Goal: Task Accomplishment & Management: Use online tool/utility

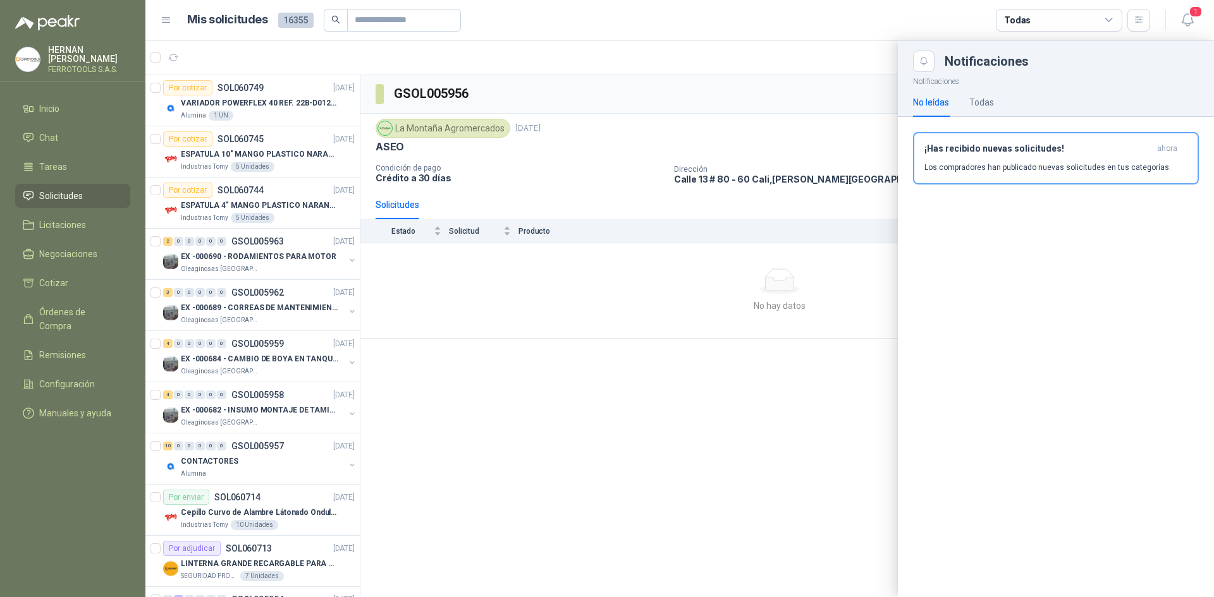
click at [286, 262] on div at bounding box center [679, 318] width 1068 height 557
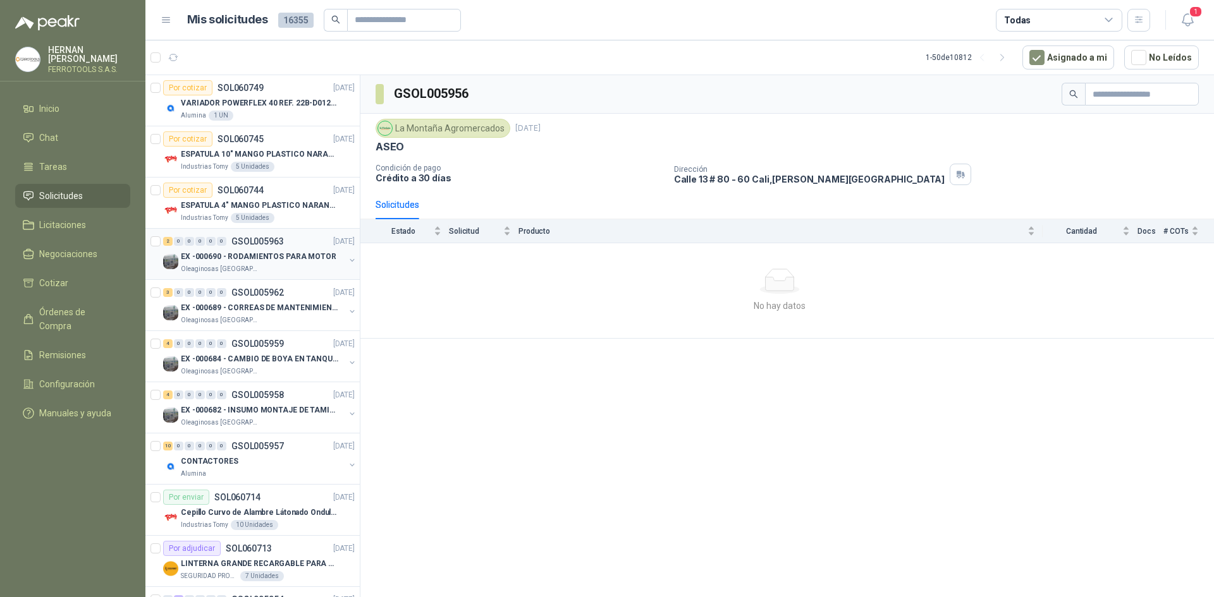
click at [308, 268] on div "Oleaginosas [GEOGRAPHIC_DATA][PERSON_NAME]" at bounding box center [263, 269] width 164 height 10
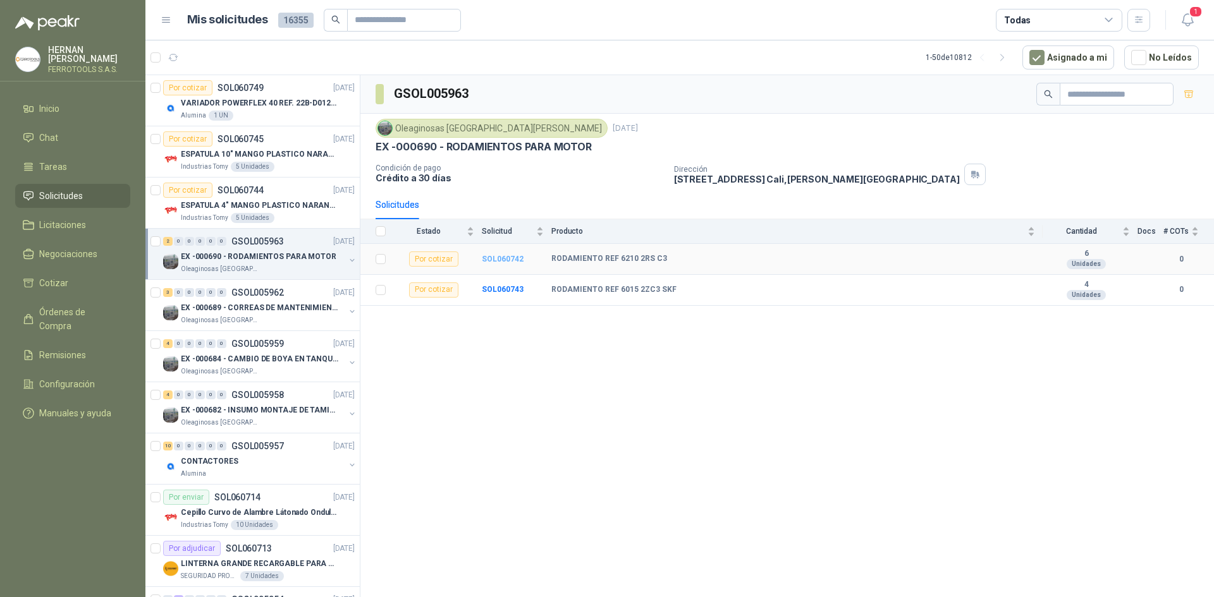
click at [493, 257] on b "SOL060742" at bounding box center [503, 259] width 42 height 9
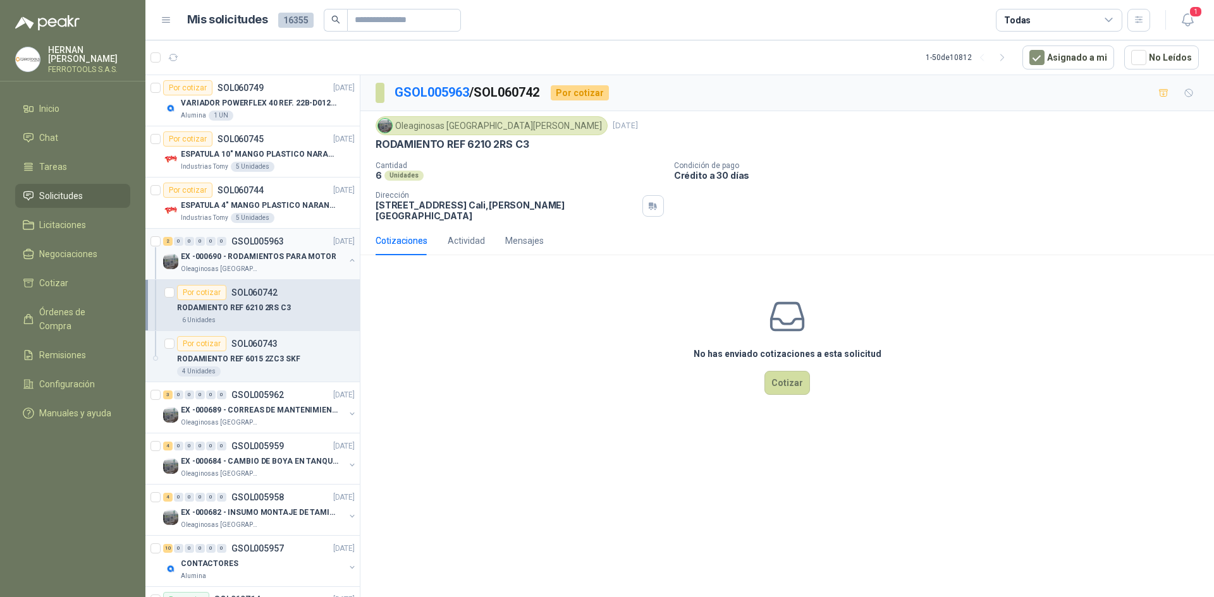
click at [286, 261] on p "EX -000690 - RODAMIENTOS PARA MOTOR" at bounding box center [259, 257] width 156 height 12
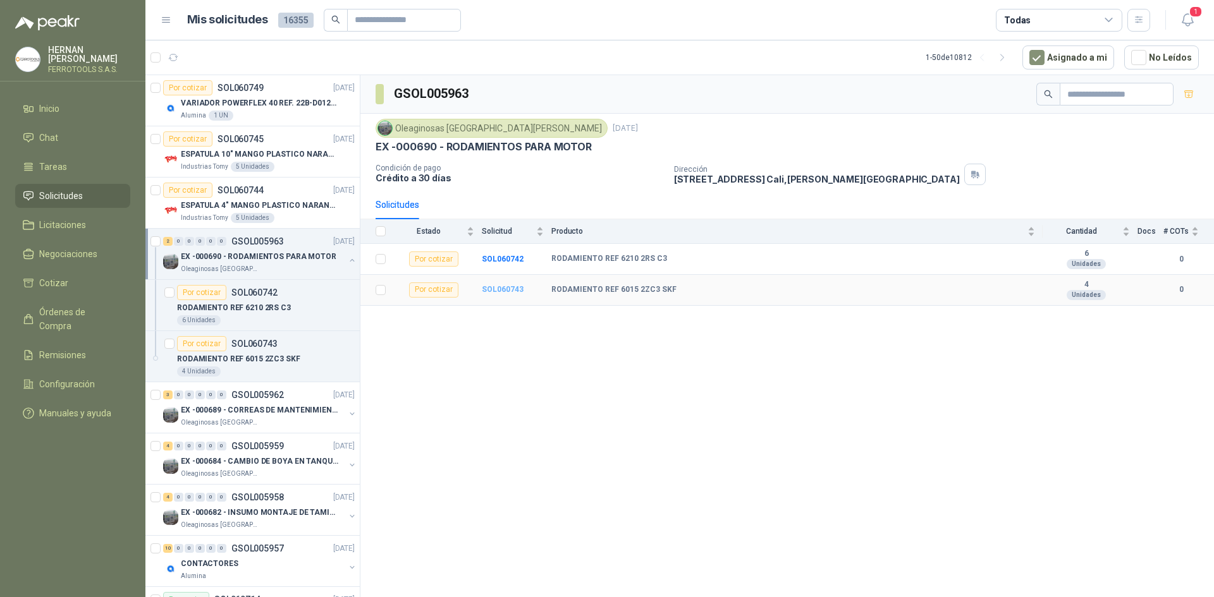
click at [513, 293] on b "SOL060743" at bounding box center [503, 289] width 42 height 9
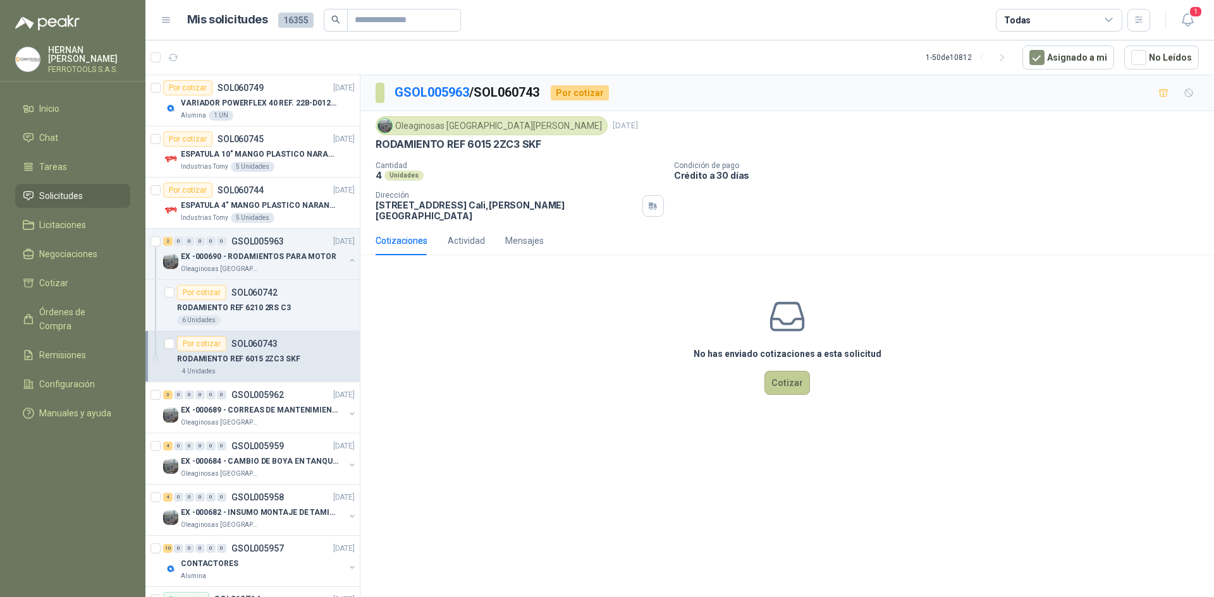
click at [791, 375] on button "Cotizar" at bounding box center [787, 383] width 46 height 24
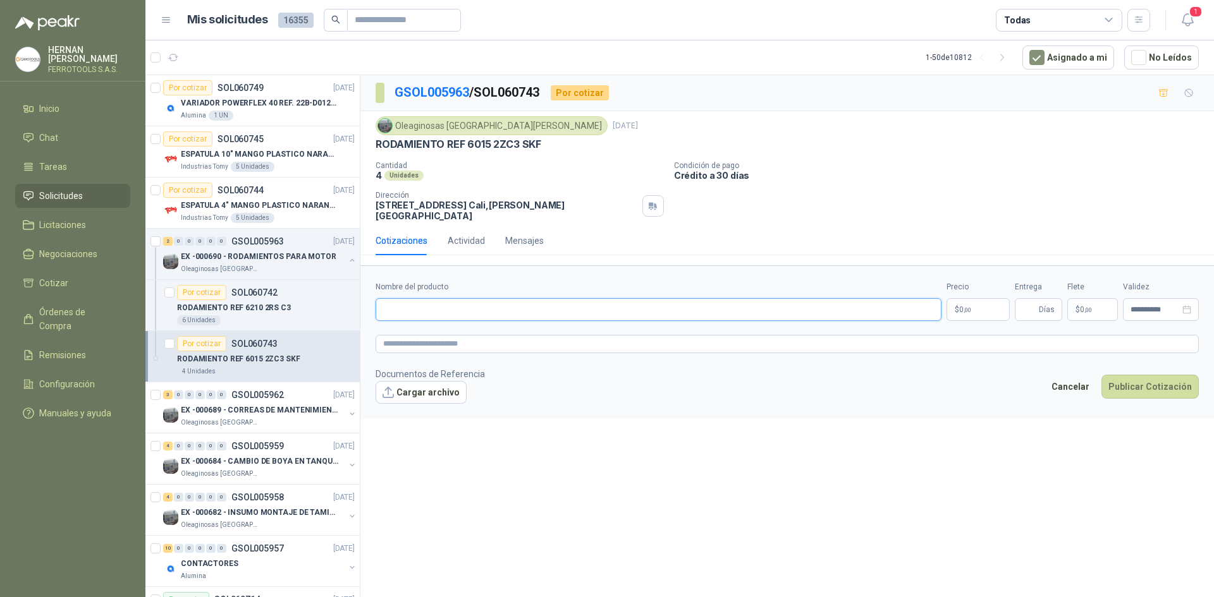
click at [487, 305] on input "Nombre del producto" at bounding box center [658, 309] width 566 height 23
type input "*"
paste input "**********"
drag, startPoint x: 573, startPoint y: 302, endPoint x: 353, endPoint y: 298, distance: 220.0
click at [353, 298] on div "Por cotizar SOL060749 [DATE] VARIADOR POWERFLEX 40 REF. 22B-D012N104 Alumina 1 …" at bounding box center [679, 338] width 1068 height 527
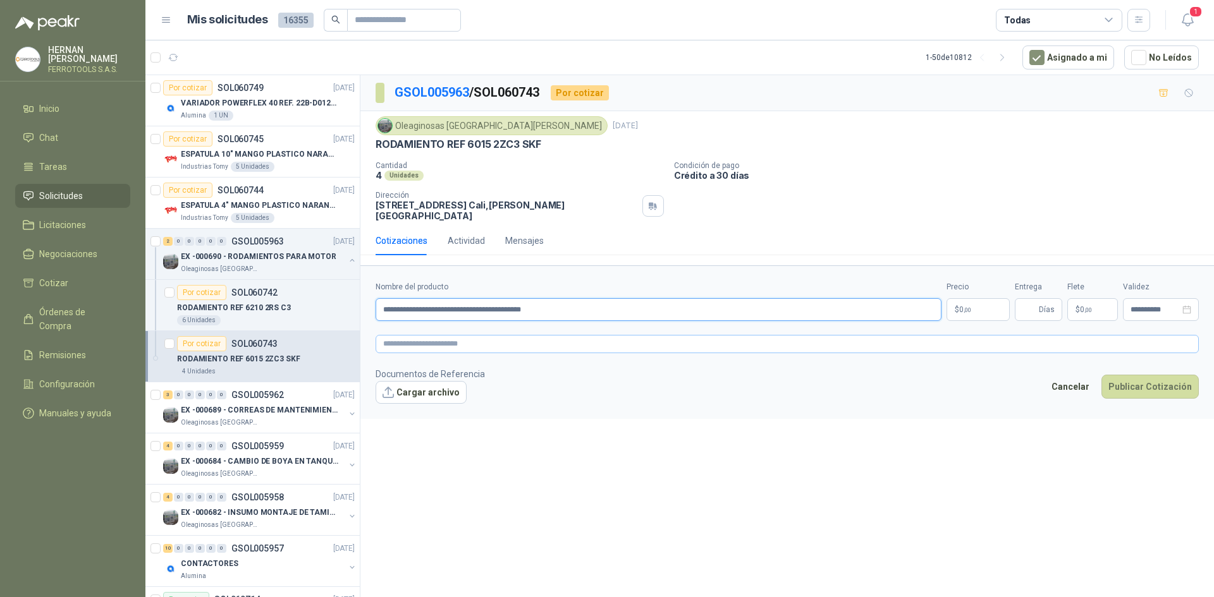
type input "**********"
click at [526, 335] on textarea at bounding box center [786, 344] width 823 height 18
paste textarea "**********"
type textarea "**********"
click at [1021, 304] on span "Días" at bounding box center [1038, 309] width 47 height 23
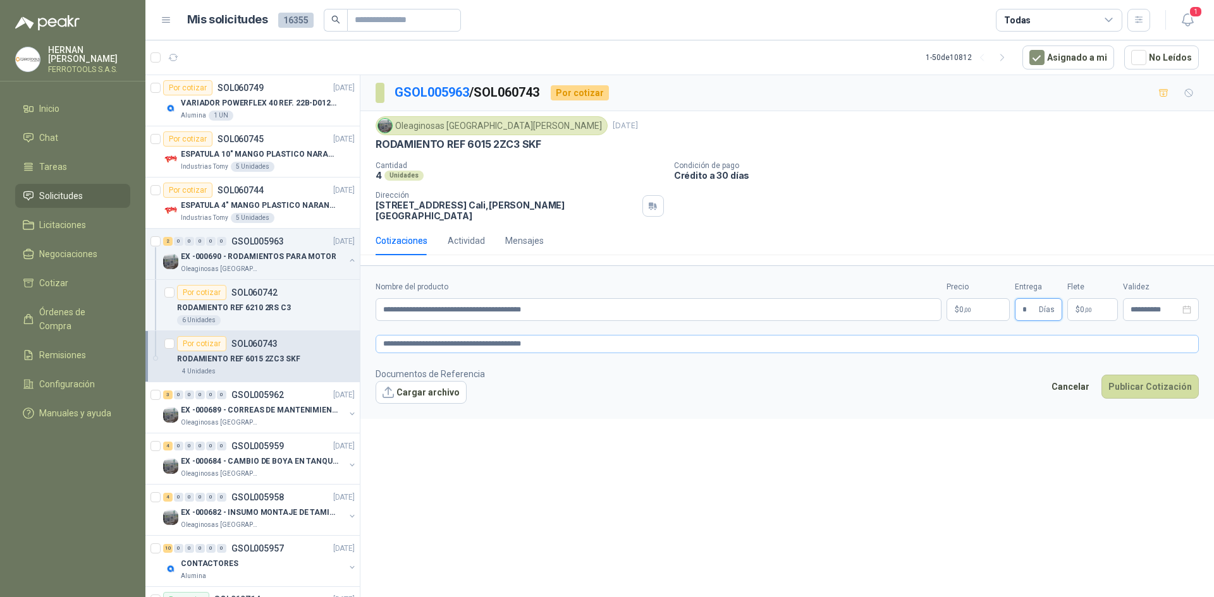
type input "*"
click at [669, 335] on textarea "**********" at bounding box center [786, 344] width 823 height 18
type textarea "**********"
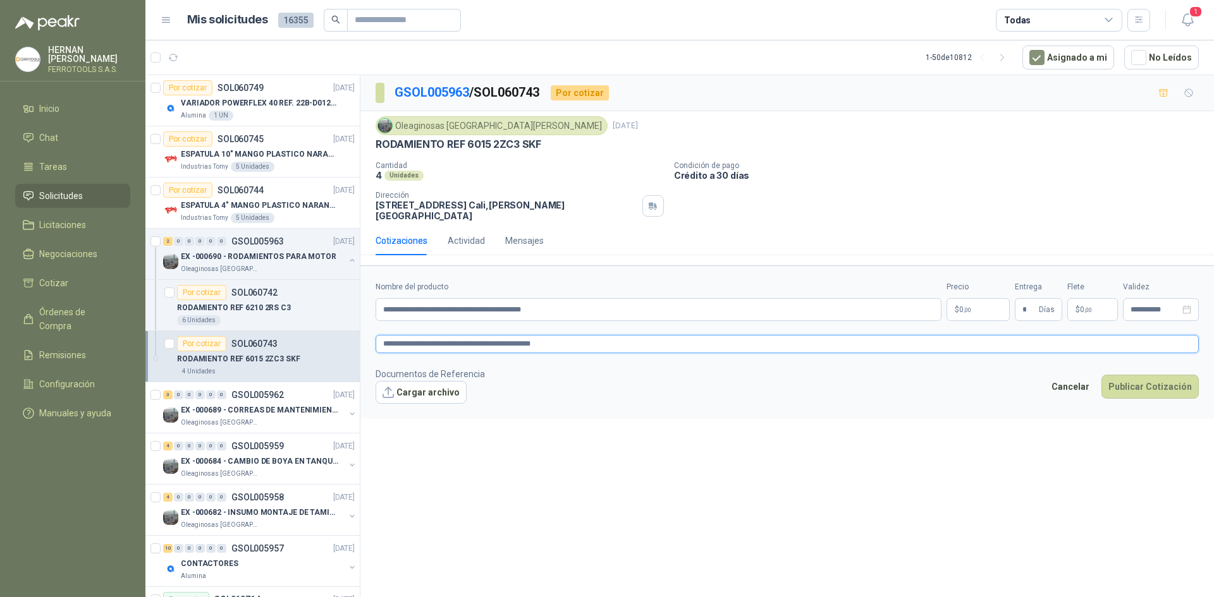
type textarea "**********"
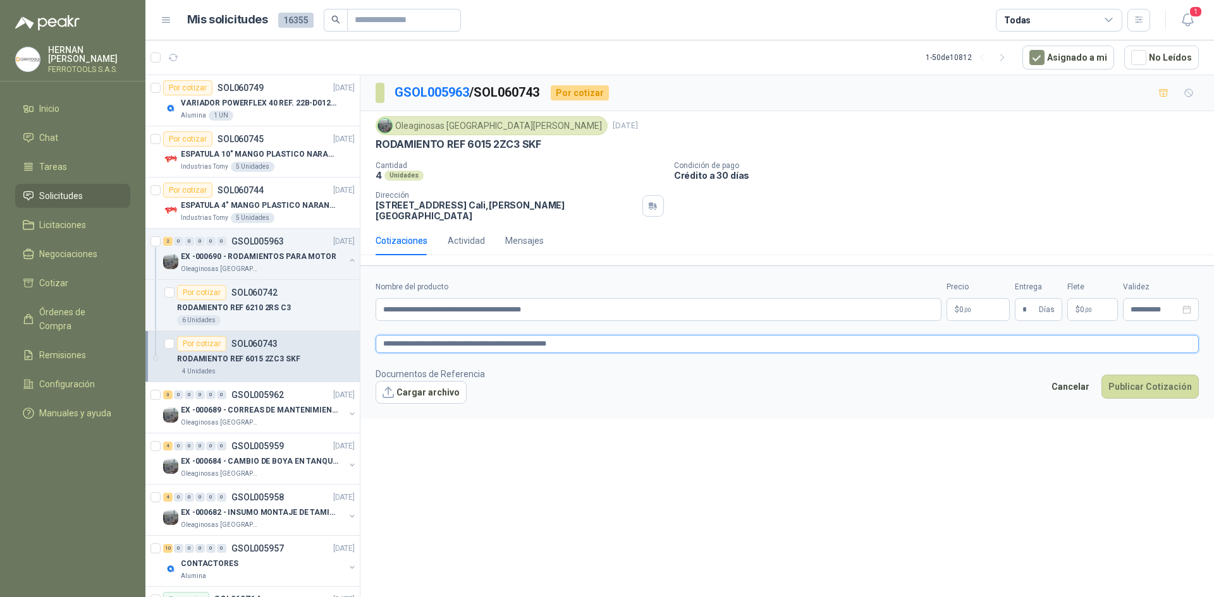
type textarea "**********"
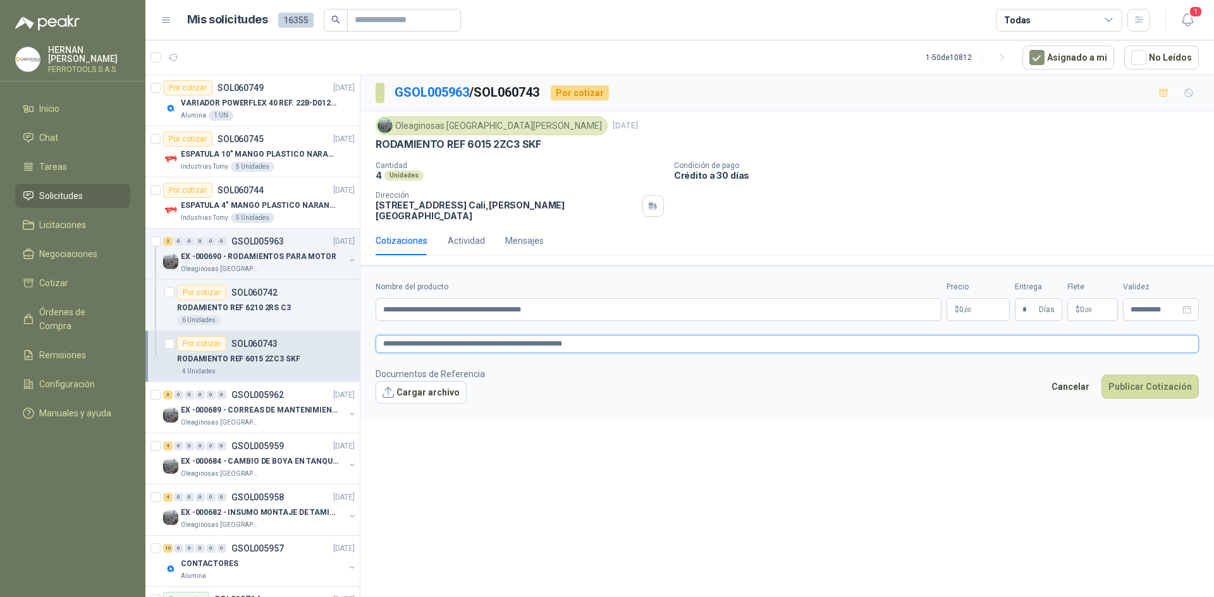
type textarea "**********"
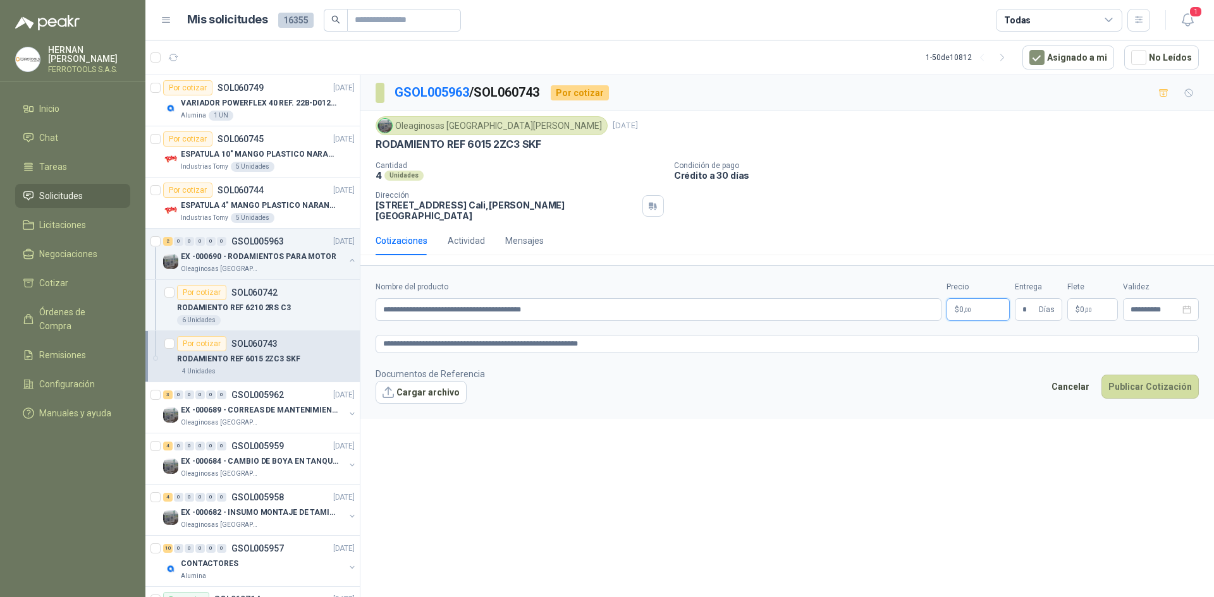
click at [986, 305] on body "[PERSON_NAME] FERROTOOLS S.A.S. Inicio Chat Tareas Solicitudes Licitaciones Neg…" at bounding box center [607, 298] width 1214 height 597
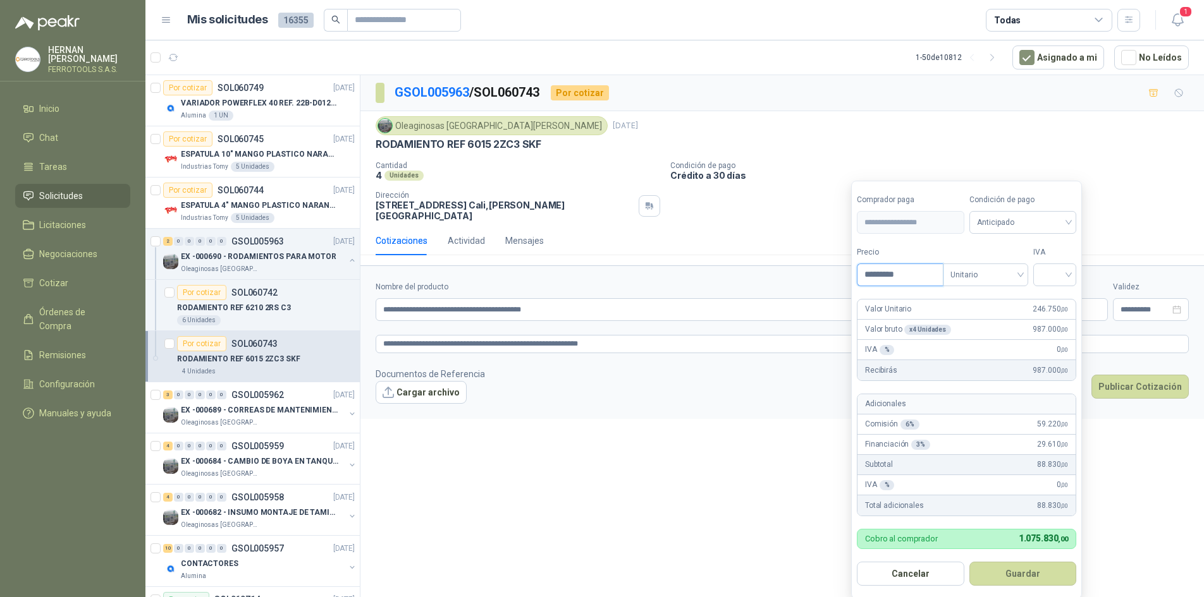
type input "*********"
click at [1041, 267] on div at bounding box center [1054, 275] width 43 height 23
click at [1056, 296] on div "19%" at bounding box center [1057, 302] width 23 height 14
click at [1045, 566] on button "Guardar" at bounding box center [1024, 574] width 109 height 24
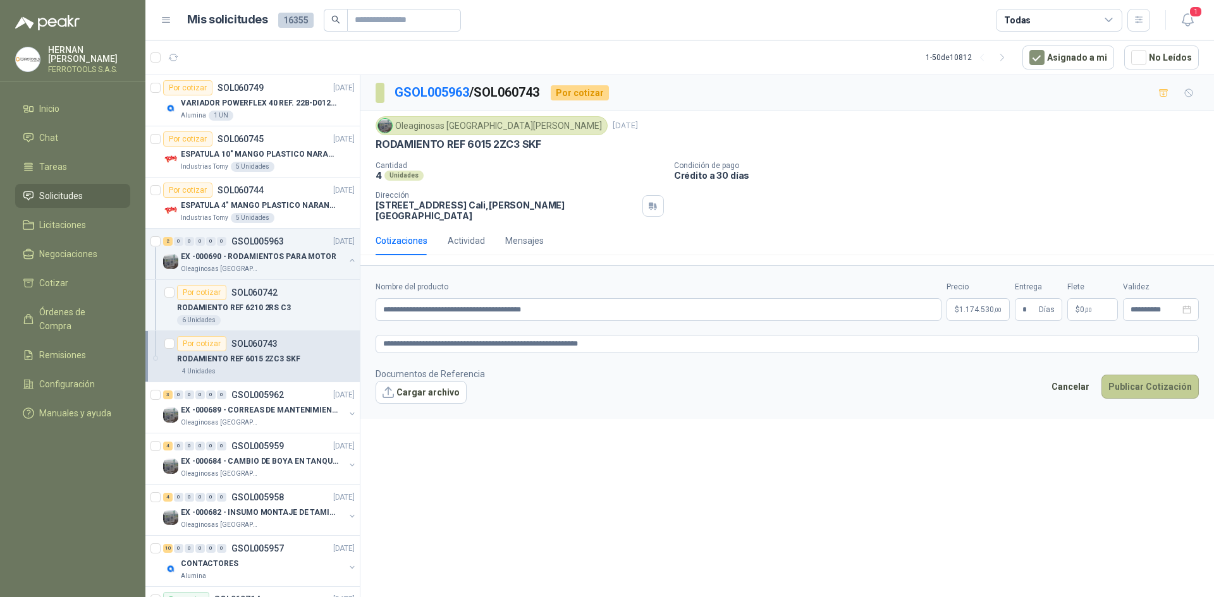
click at [1132, 377] on button "Publicar Cotización" at bounding box center [1149, 387] width 97 height 24
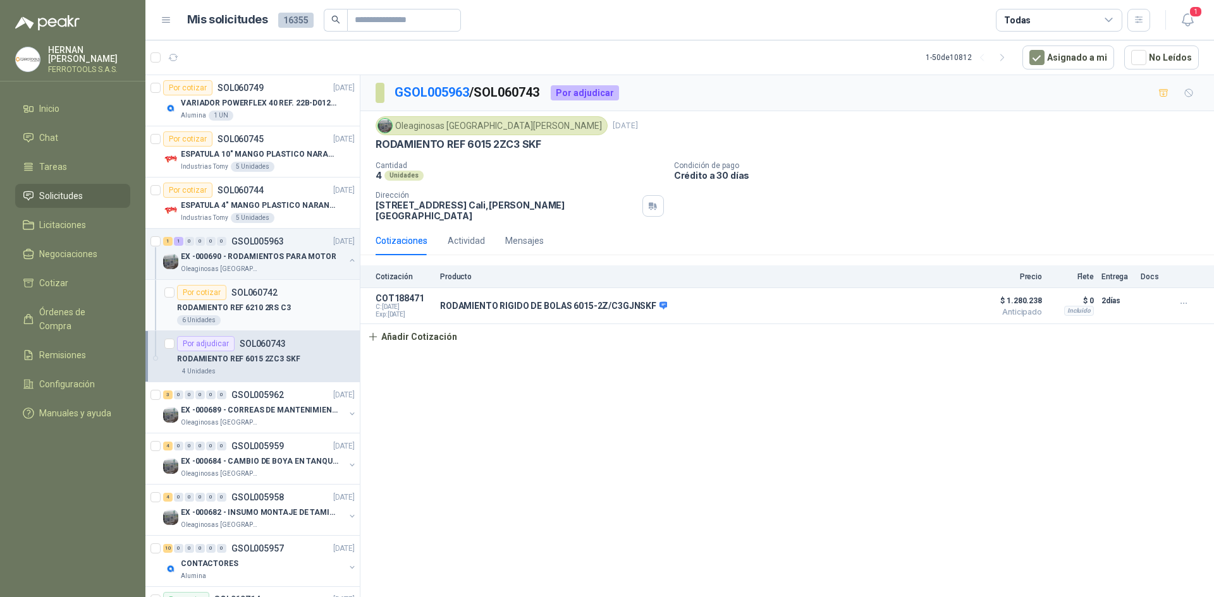
click at [290, 300] on div "RODAMIENTO REF 6210 2RS C3" at bounding box center [266, 307] width 178 height 15
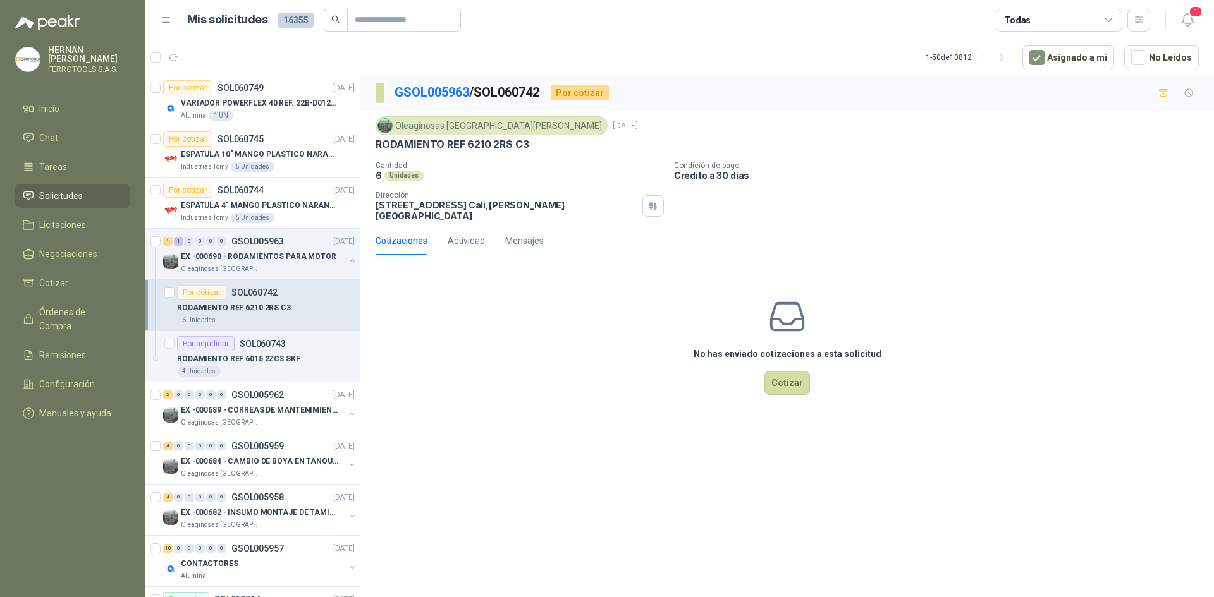
click at [811, 381] on div "No has enviado cotizaciones a esta solicitud Cotizar" at bounding box center [786, 346] width 853 height 161
click at [805, 379] on button "Cotizar" at bounding box center [787, 383] width 46 height 24
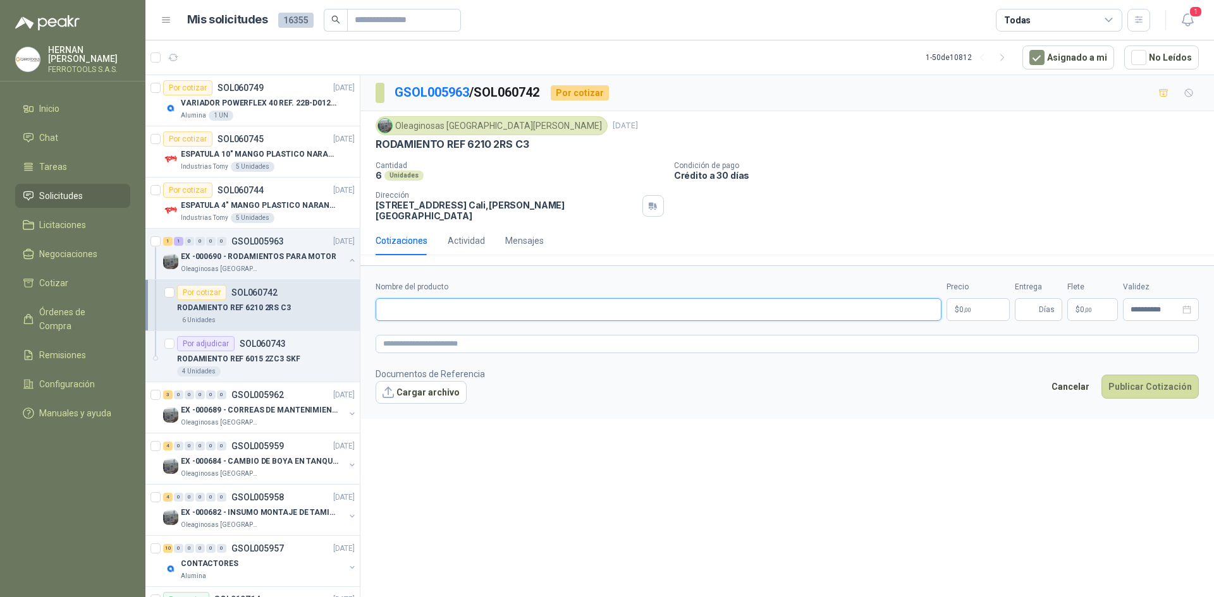
click at [506, 301] on input "Nombre del producto" at bounding box center [658, 309] width 566 height 23
paste input "**********"
drag, startPoint x: 602, startPoint y: 307, endPoint x: 270, endPoint y: 303, distance: 331.9
click at [270, 303] on div "Por cotizar SOL060749 [DATE] VARIADOR POWERFLEX 40 REF. 22B-D012N104 Alumina 1 …" at bounding box center [679, 338] width 1068 height 527
type input "**********"
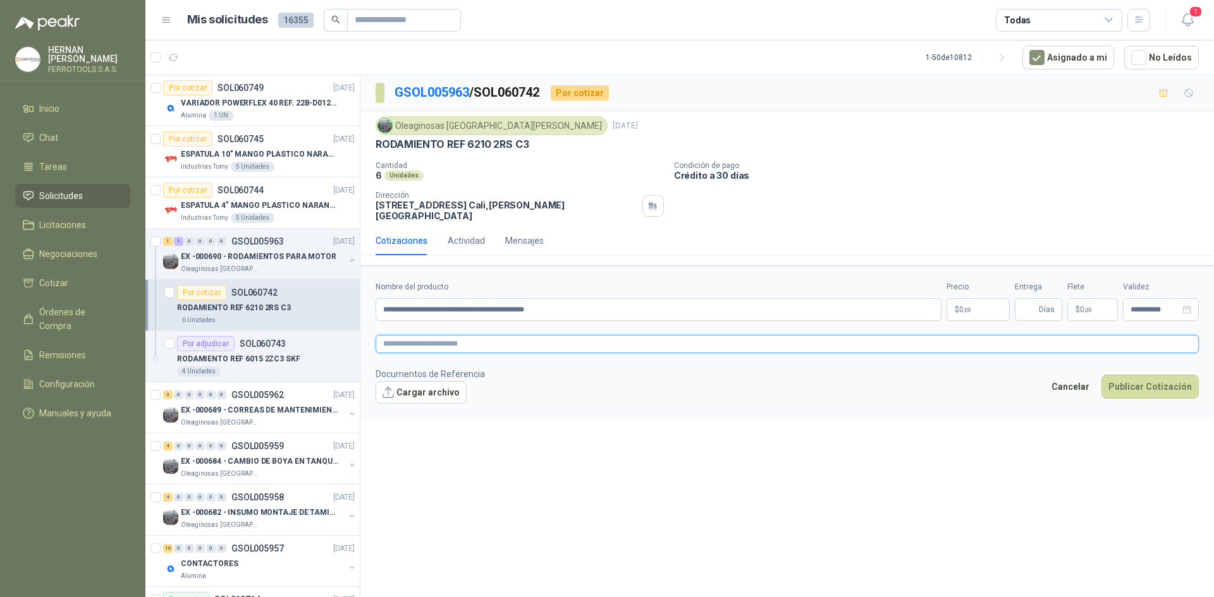
click at [425, 335] on textarea at bounding box center [786, 344] width 823 height 18
paste textarea "**********"
type textarea "**********"
click at [1034, 300] on input "Entrega" at bounding box center [1029, 309] width 14 height 21
type input "*"
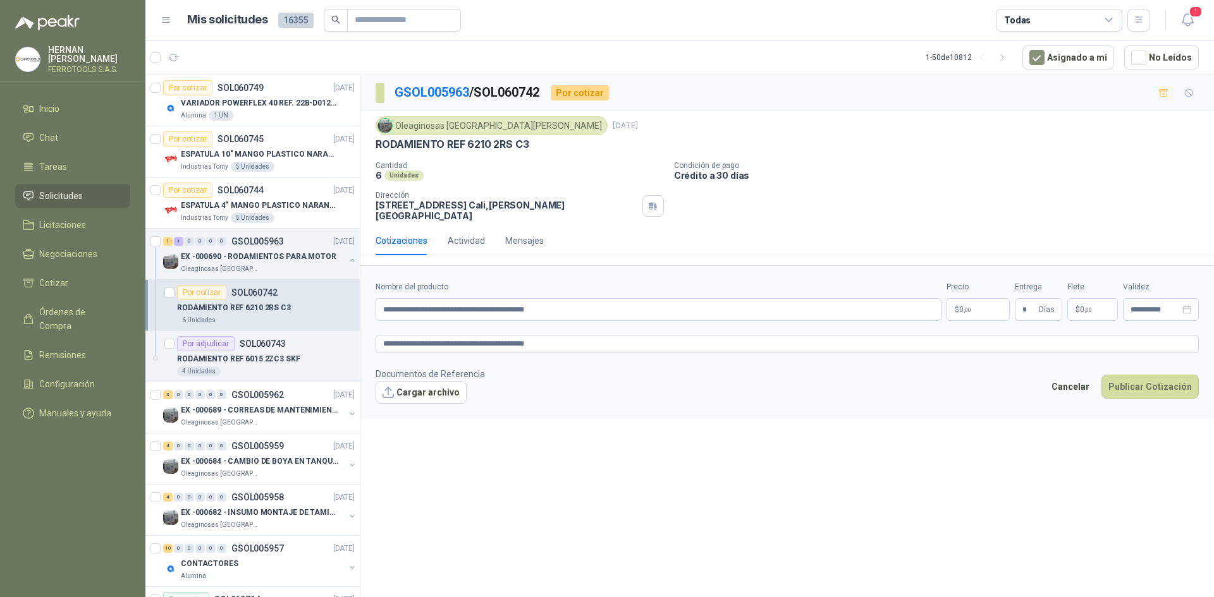
click at [954, 298] on p "$ 0 ,00" at bounding box center [977, 309] width 63 height 23
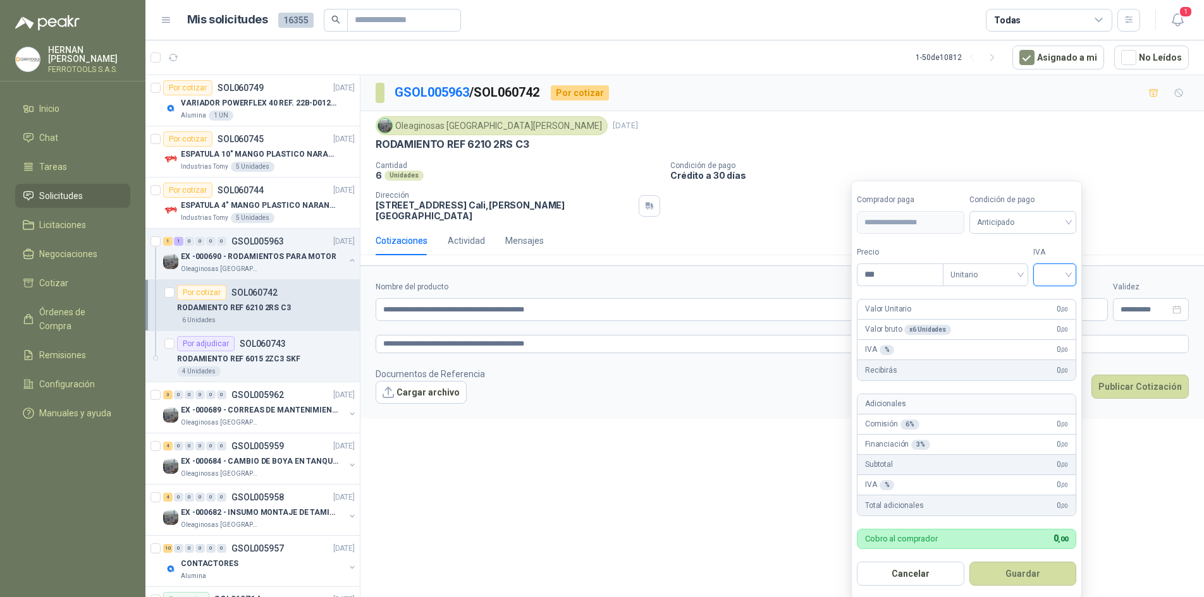
click at [1050, 269] on input "search" at bounding box center [1055, 273] width 28 height 19
click at [1052, 298] on div "19%" at bounding box center [1057, 302] width 23 height 14
click at [921, 270] on input "***" at bounding box center [901, 274] width 88 height 21
type input "*********"
click at [1041, 584] on button "Guardar" at bounding box center [1024, 574] width 109 height 24
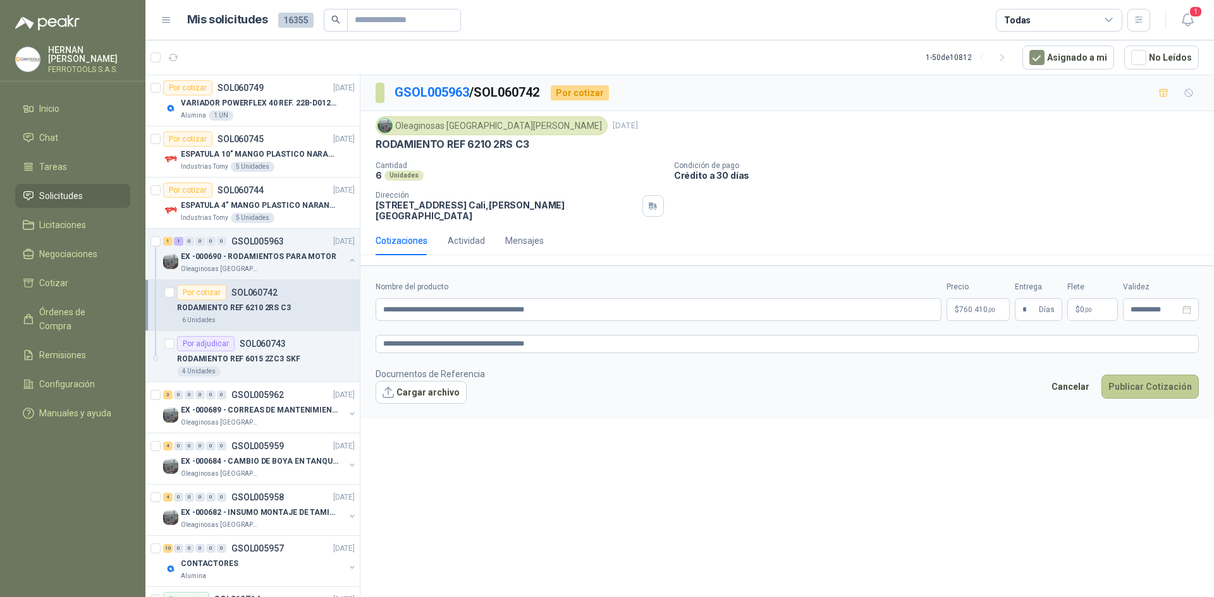
click at [1133, 381] on button "Publicar Cotización" at bounding box center [1149, 387] width 97 height 24
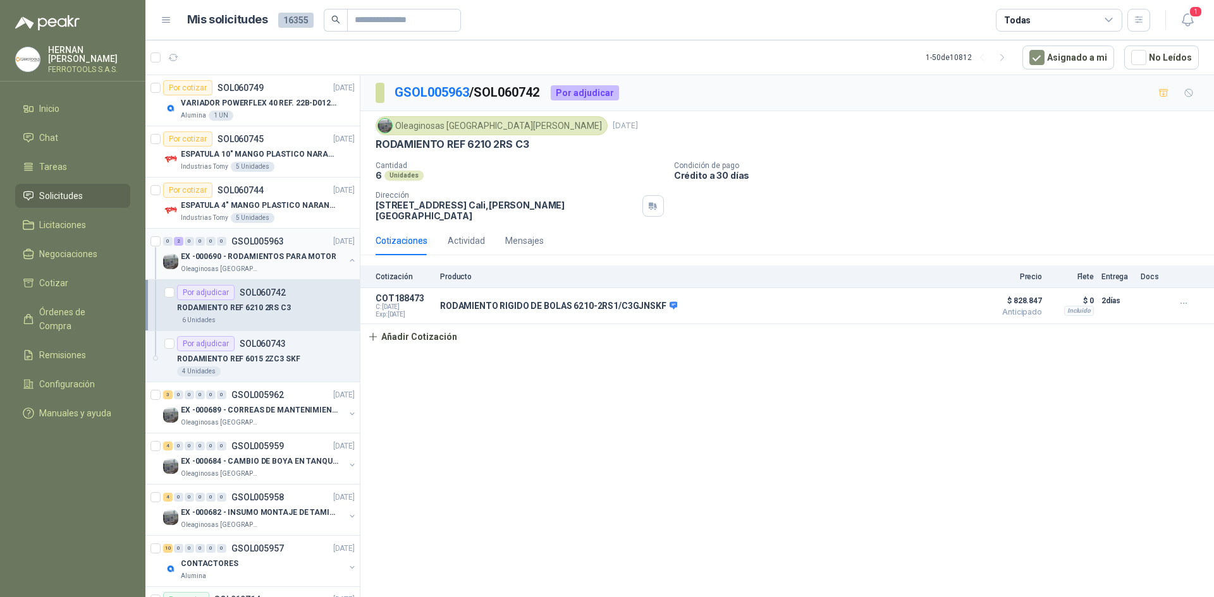
click at [347, 257] on button "button" at bounding box center [352, 260] width 10 height 10
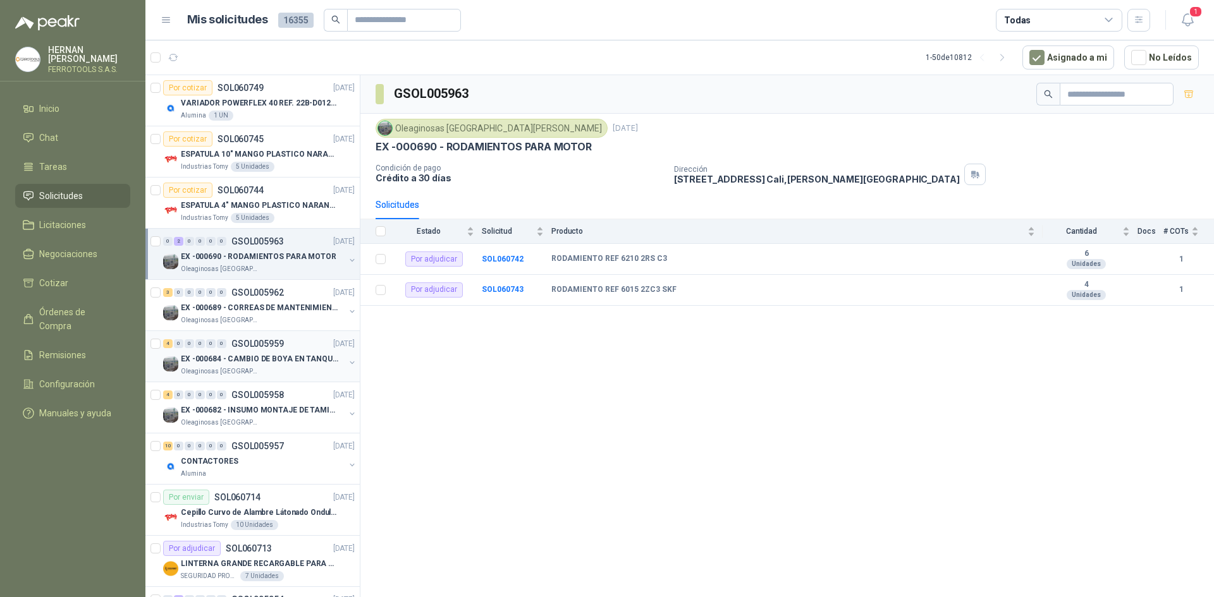
click at [302, 360] on p "EX -000684 - CAMBIO DE BOYA EN TANQUE ALIMENTADOR" at bounding box center [259, 359] width 157 height 12
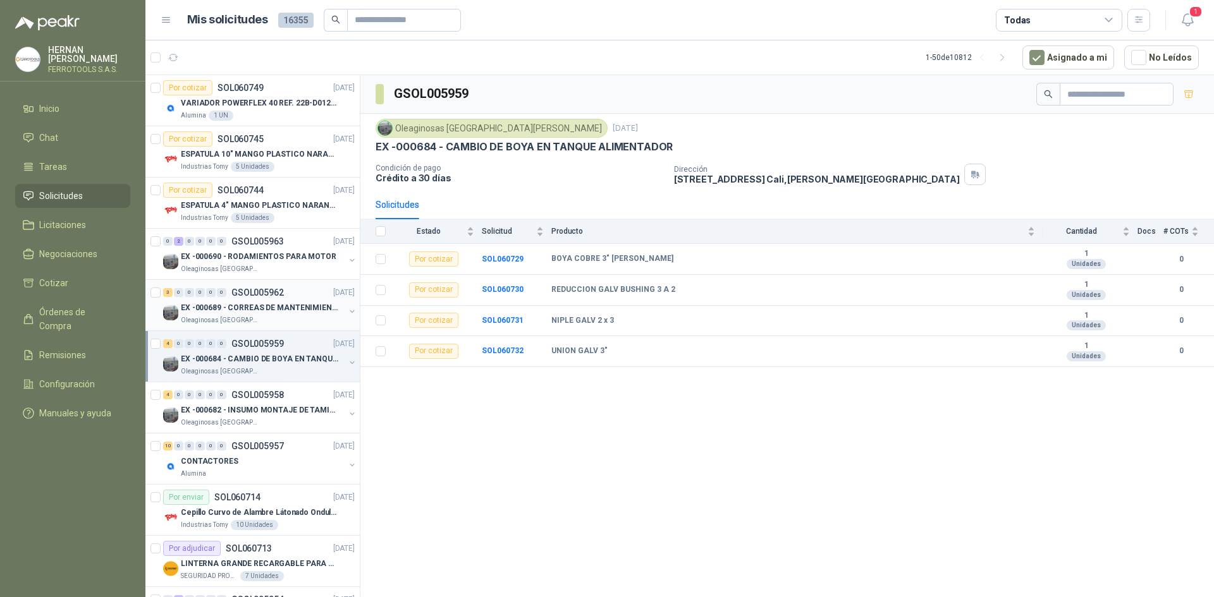
click at [306, 305] on p "EX -000689 - CORREAS DE MANTENIMIENTO" at bounding box center [259, 308] width 157 height 12
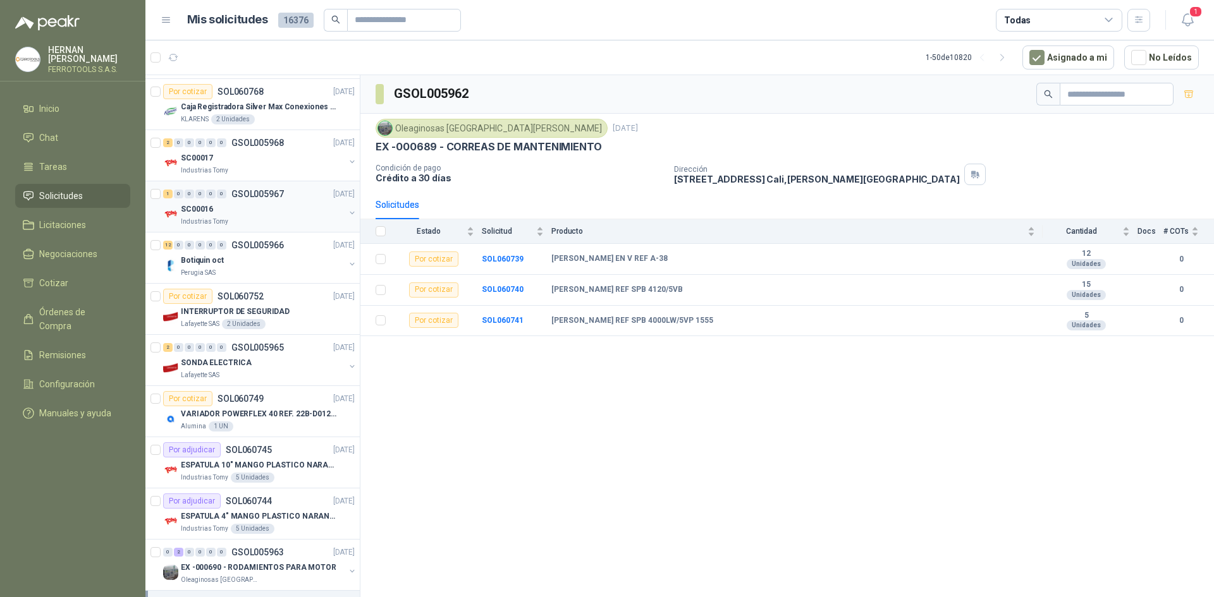
scroll to position [190, 0]
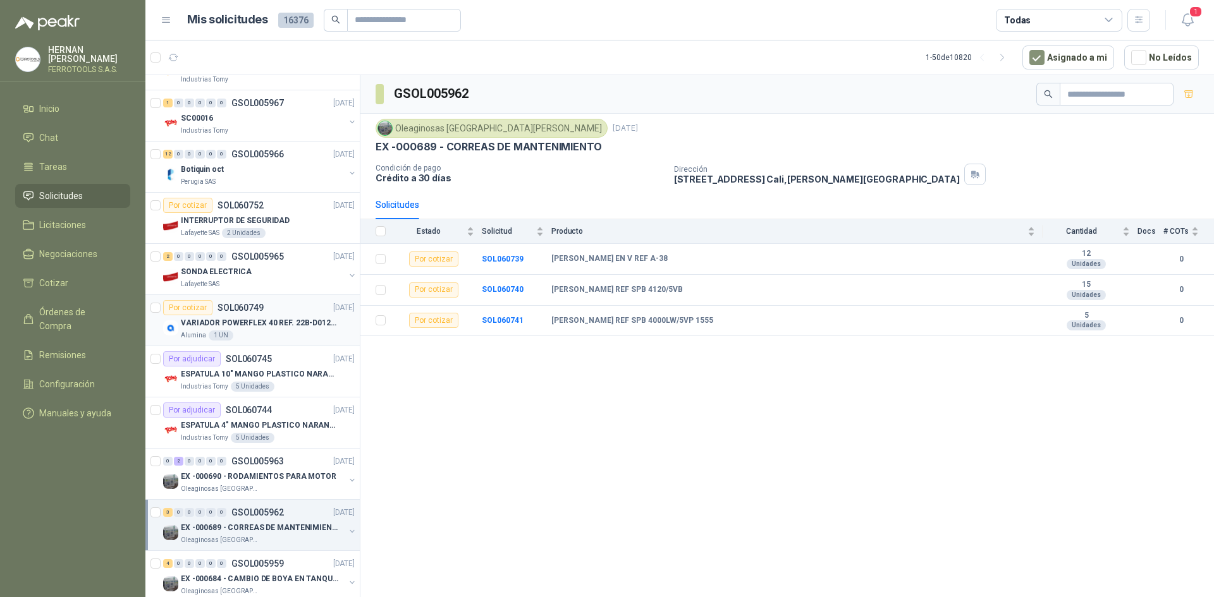
click at [268, 329] on p "VARIADOR POWERFLEX 40 REF. 22B-D012N104" at bounding box center [259, 323] width 157 height 12
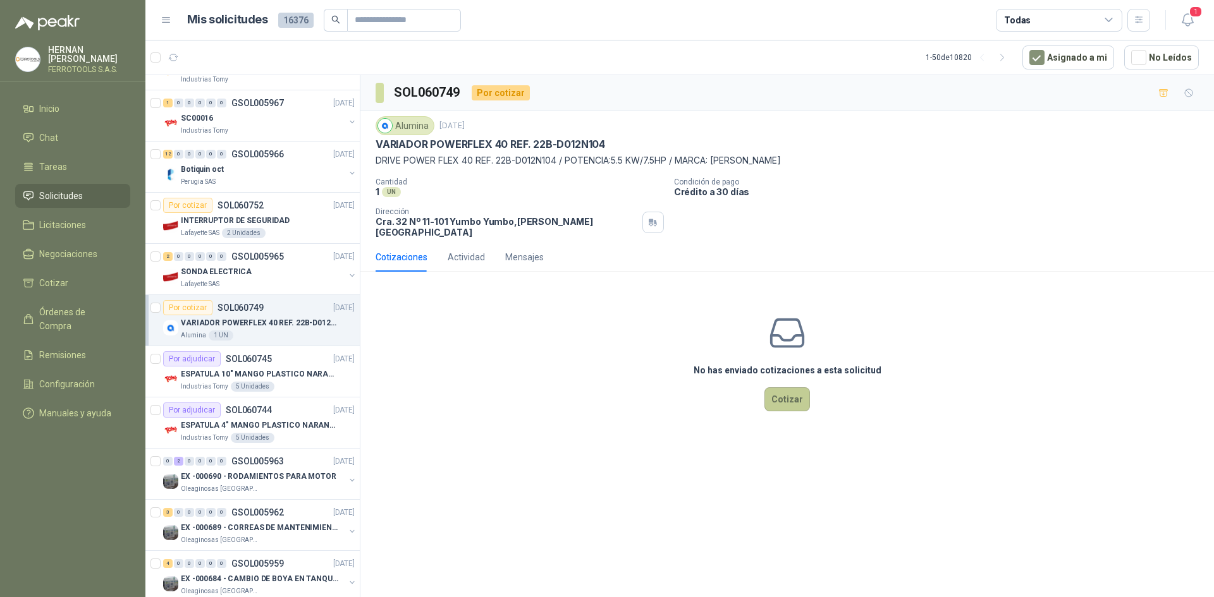
click at [781, 391] on button "Cotizar" at bounding box center [787, 400] width 46 height 24
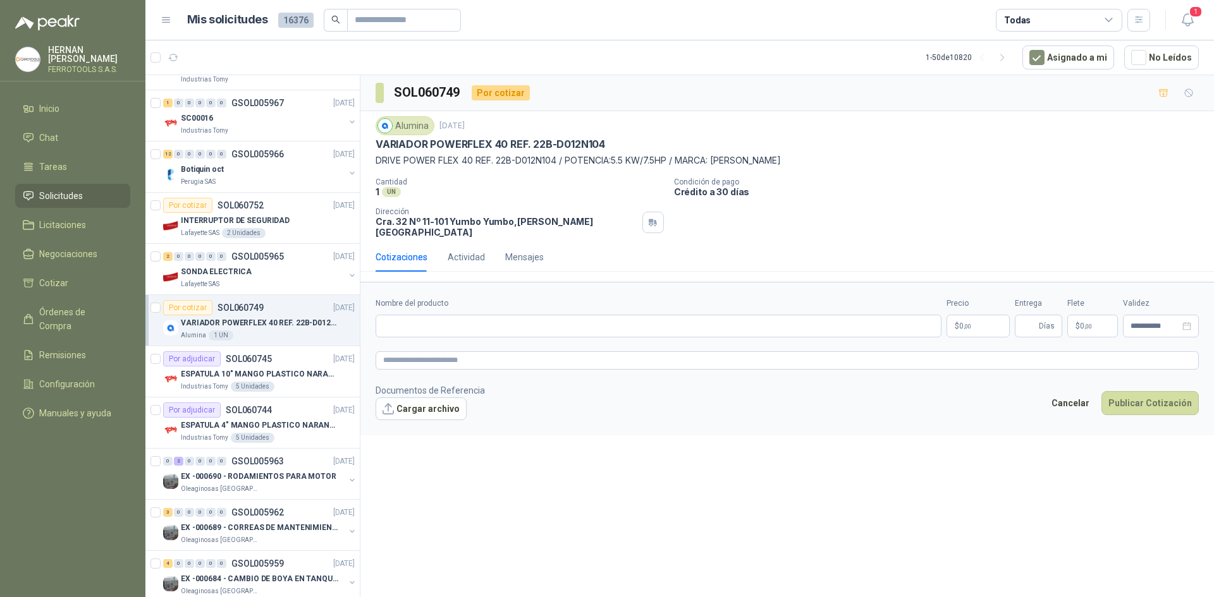
click at [554, 302] on div "Nombre del producto" at bounding box center [658, 318] width 566 height 40
click at [561, 317] on input "Nombre del producto" at bounding box center [658, 326] width 566 height 23
click at [437, 327] on input "Nombre del producto" at bounding box center [658, 326] width 566 height 23
paste input "**********"
type input "**********"
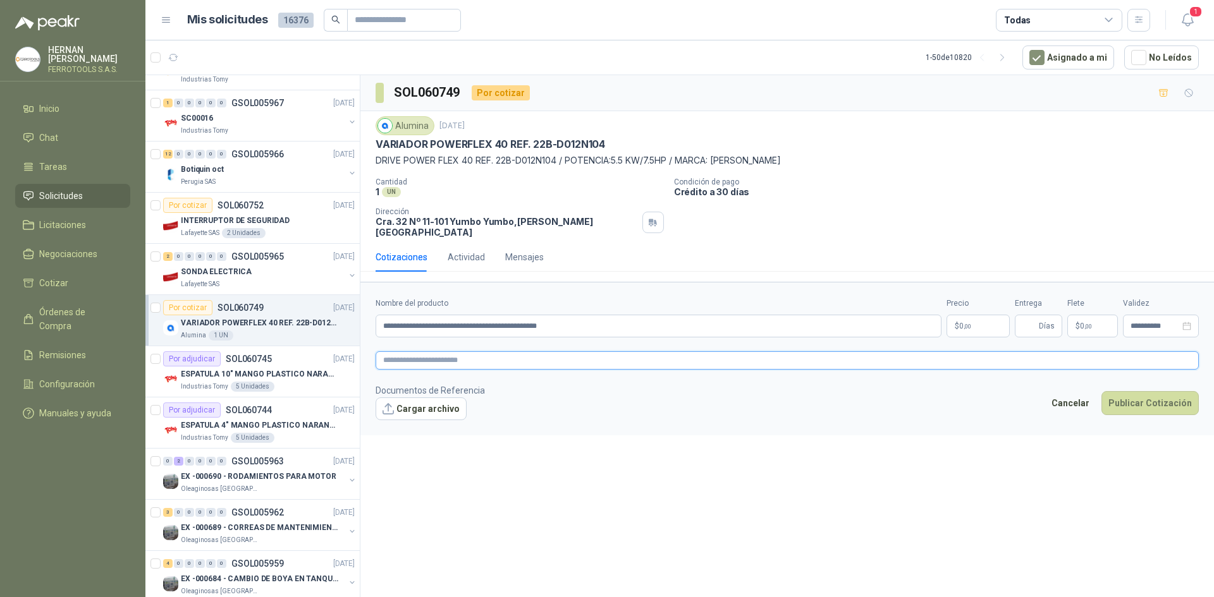
click at [417, 351] on textarea at bounding box center [786, 360] width 823 height 18
paste textarea "**********"
type textarea "**********"
drag, startPoint x: 1026, startPoint y: 316, endPoint x: 1034, endPoint y: 319, distance: 8.0
click at [1026, 316] on input "Entrega" at bounding box center [1029, 325] width 14 height 21
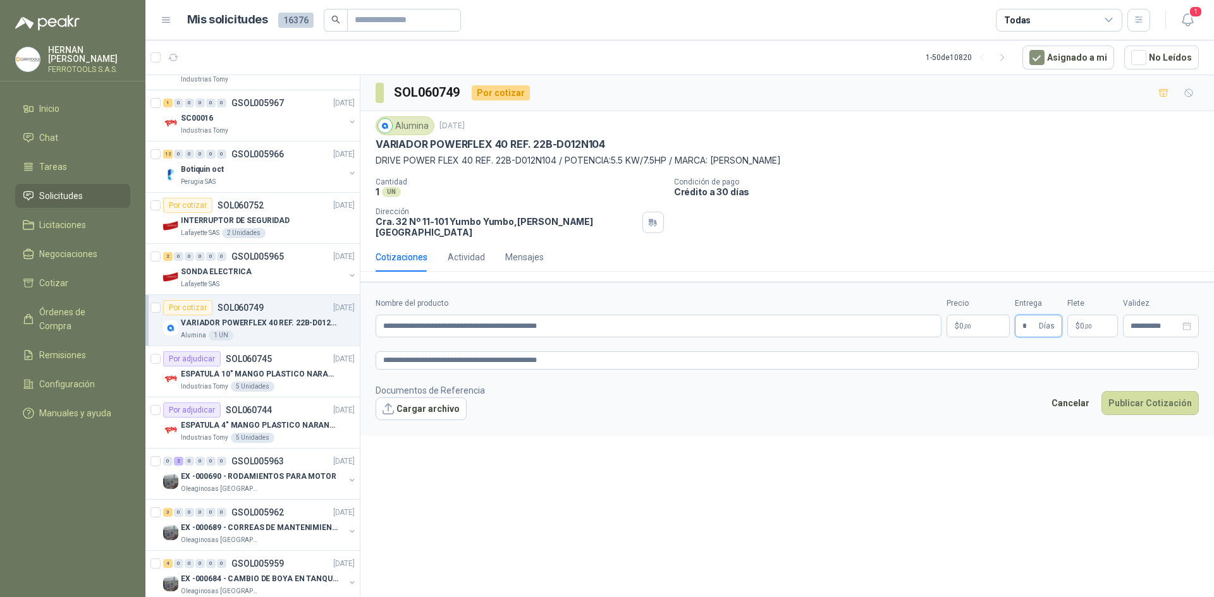
type input "*"
click at [968, 323] on span ",00" at bounding box center [967, 326] width 8 height 7
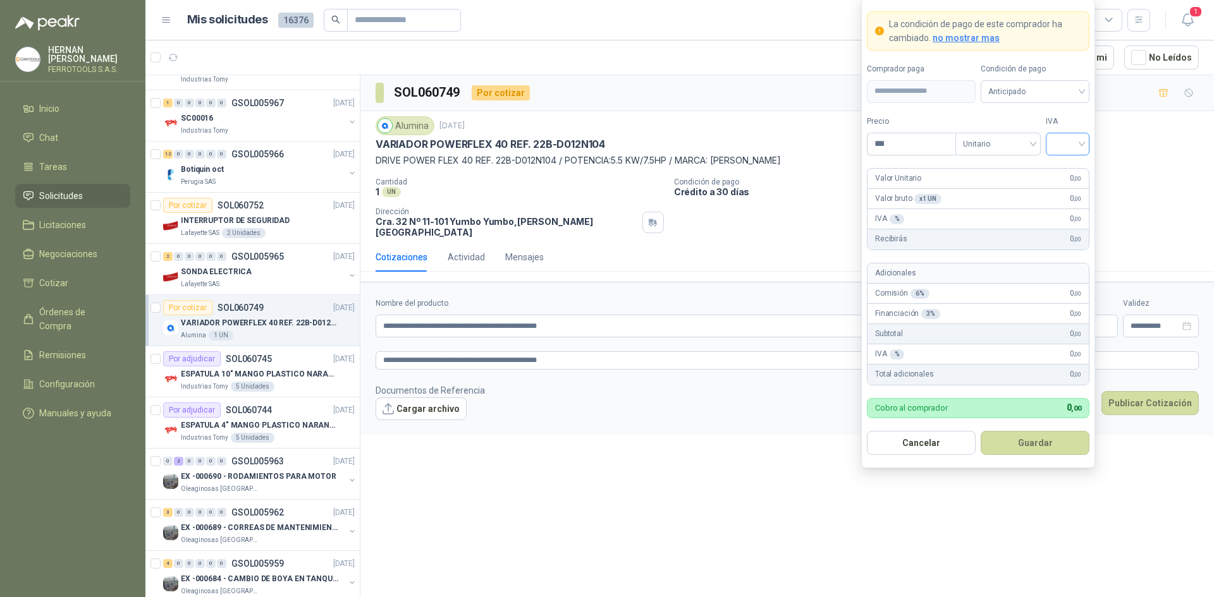
click at [1070, 139] on input "search" at bounding box center [1067, 142] width 28 height 19
click at [1061, 172] on div "19%" at bounding box center [1067, 170] width 23 height 14
click at [905, 149] on input "***" at bounding box center [911, 143] width 88 height 21
click at [420, 400] on button "Cargar archivo" at bounding box center [420, 409] width 91 height 23
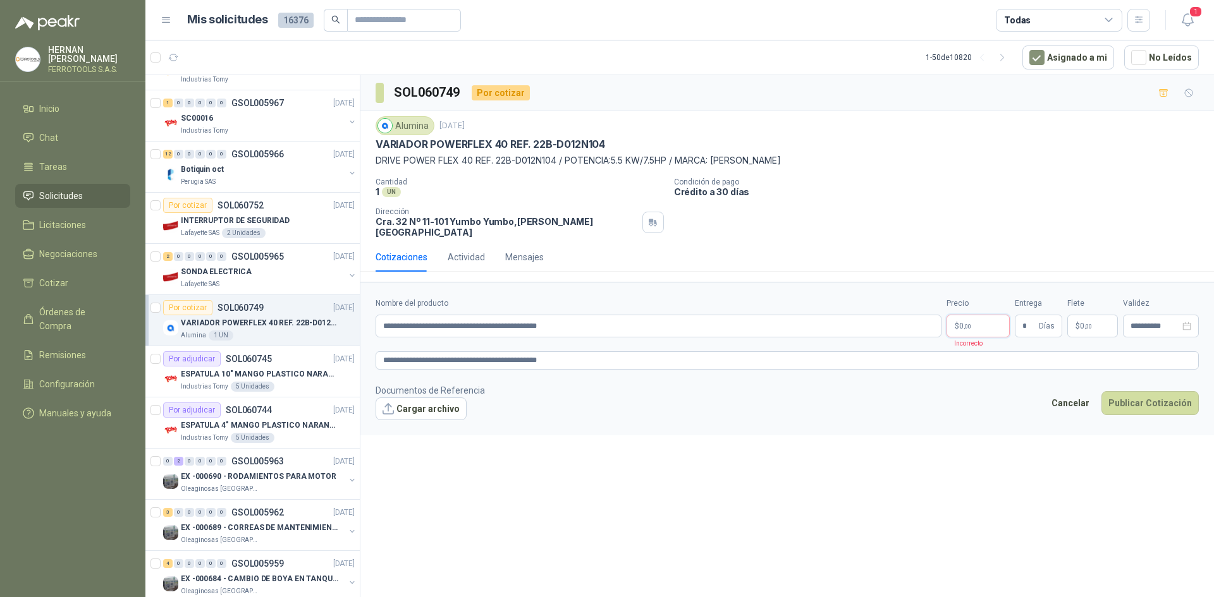
click at [977, 322] on body "HERNAN RUALES FERROTOOLS S.A.S. Inicio Chat Tareas Solicitudes Licitaciones Neg…" at bounding box center [607, 298] width 1214 height 597
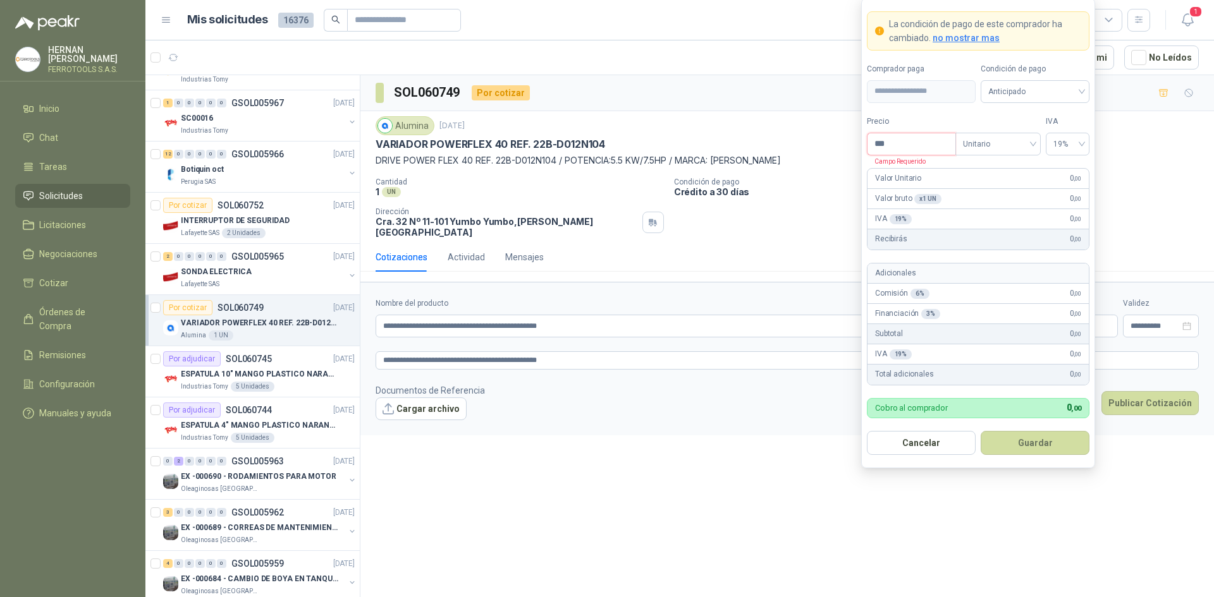
click at [923, 146] on input "***" at bounding box center [911, 143] width 88 height 21
type input "**********"
click at [1059, 448] on button "Guardar" at bounding box center [1034, 443] width 109 height 24
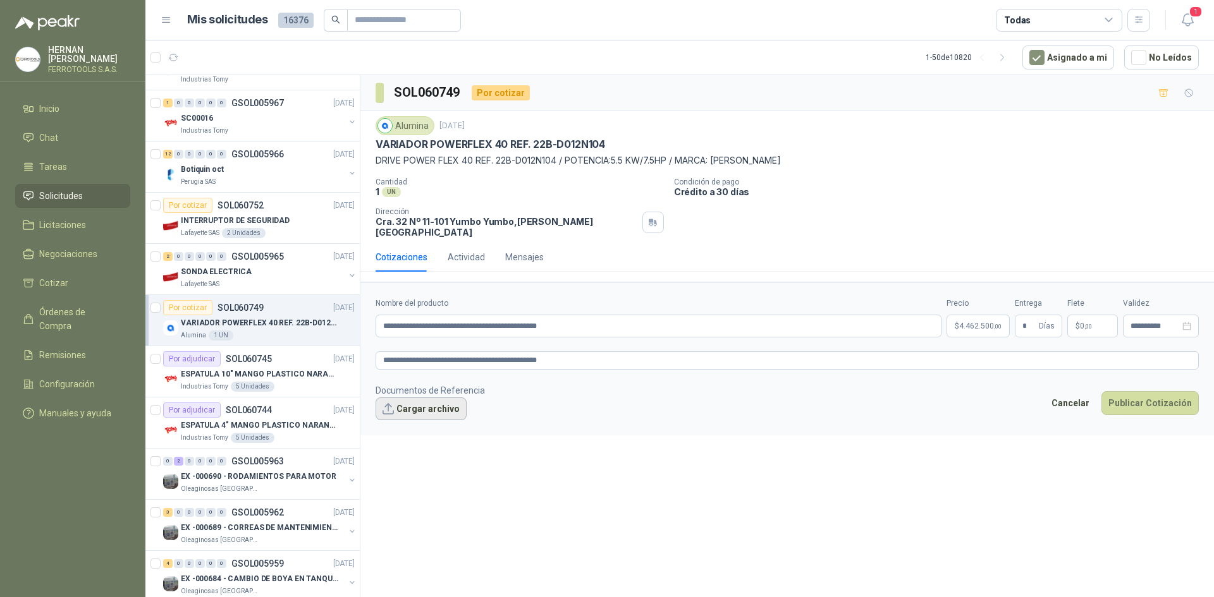
click at [412, 406] on button "Cargar archivo" at bounding box center [420, 409] width 91 height 23
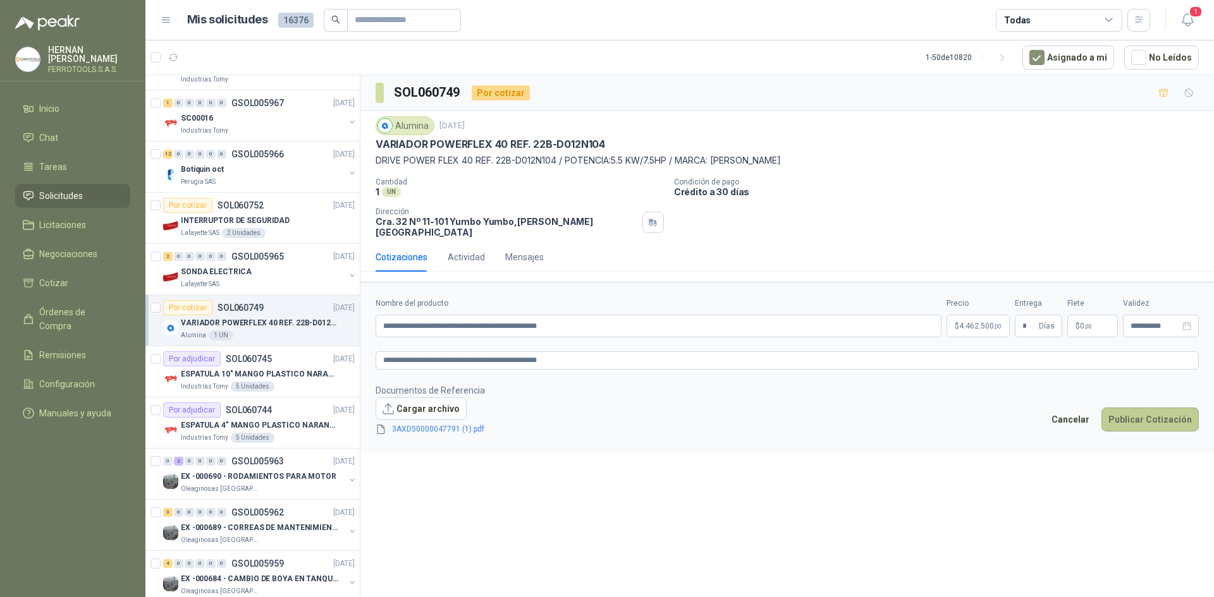
click at [1149, 413] on button "Publicar Cotización" at bounding box center [1149, 420] width 97 height 24
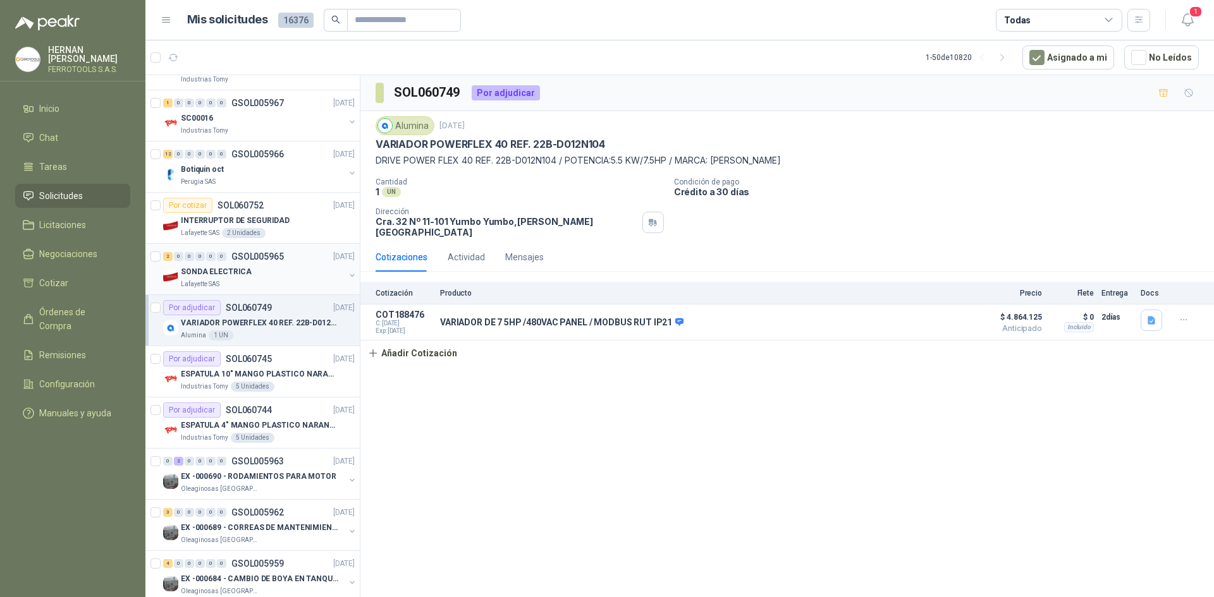
click at [288, 281] on div "Lafayette SAS" at bounding box center [263, 284] width 164 height 10
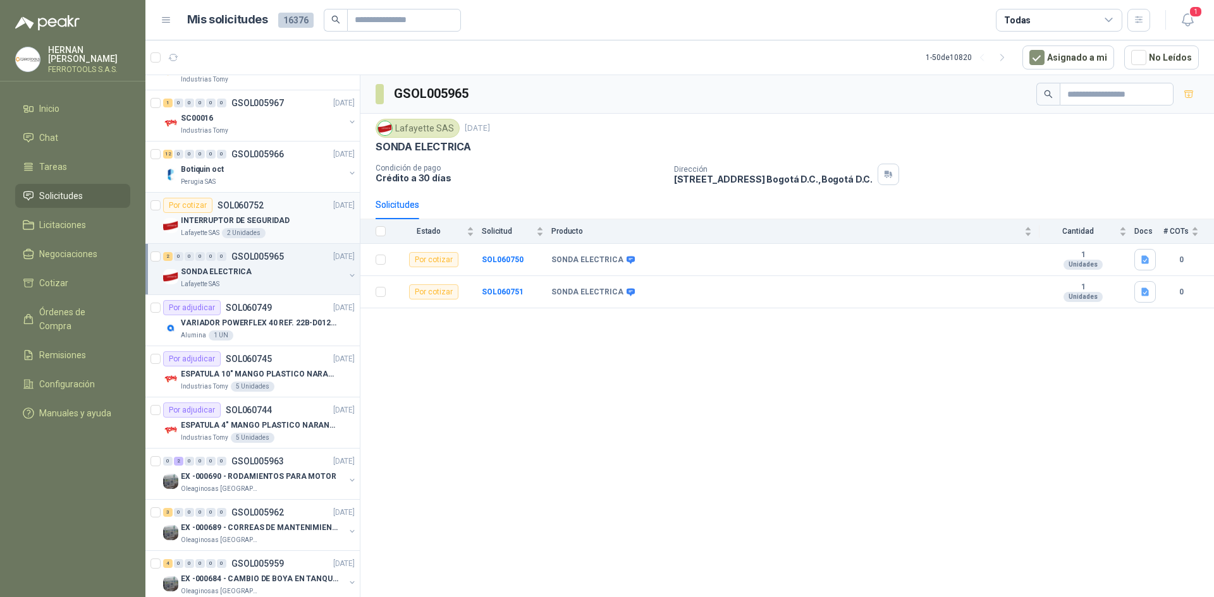
click at [292, 223] on div "INTERRUPTOR DE SEGURIDAD" at bounding box center [268, 220] width 174 height 15
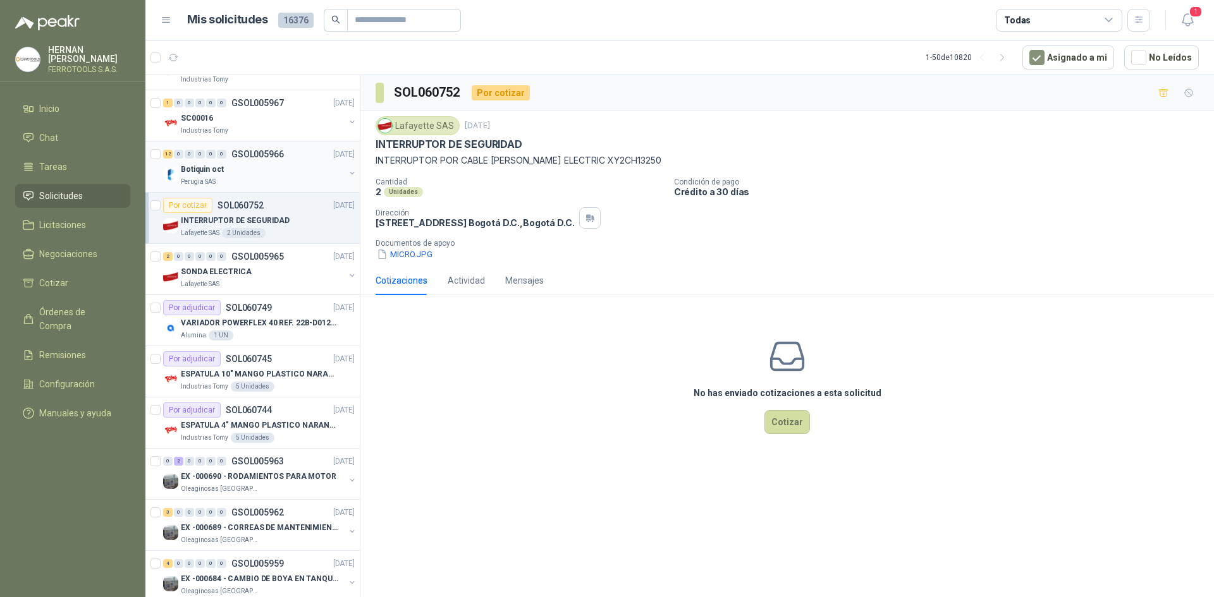
click at [295, 173] on div "Botiquin oct" at bounding box center [263, 169] width 164 height 15
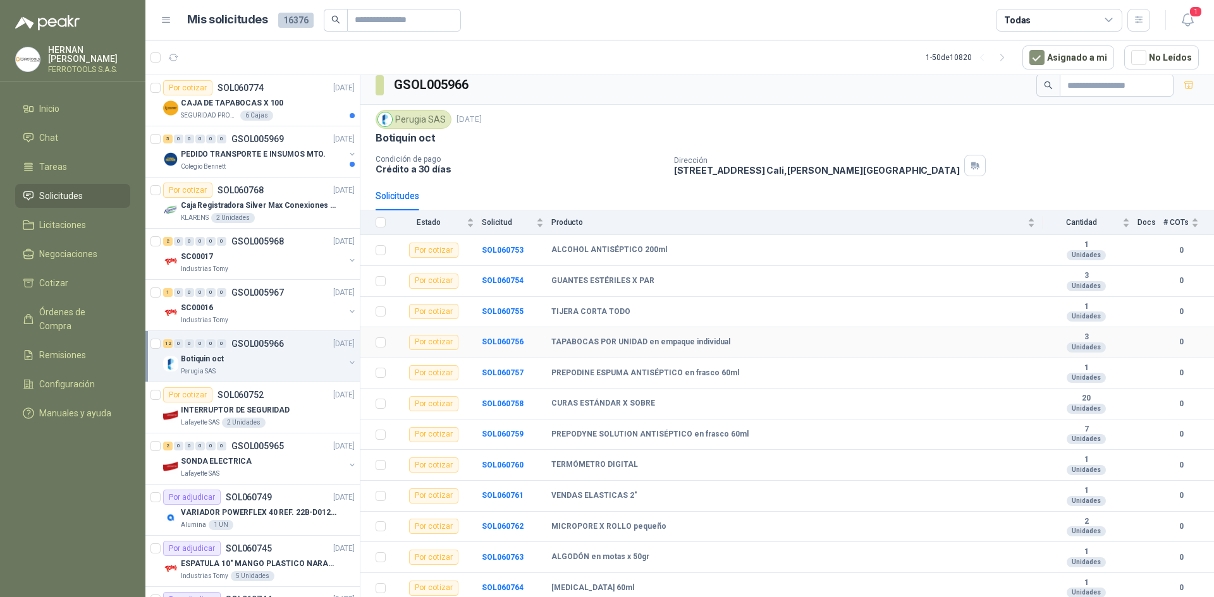
scroll to position [11, 0]
click at [228, 54] on icon "button" at bounding box center [230, 58] width 8 height 8
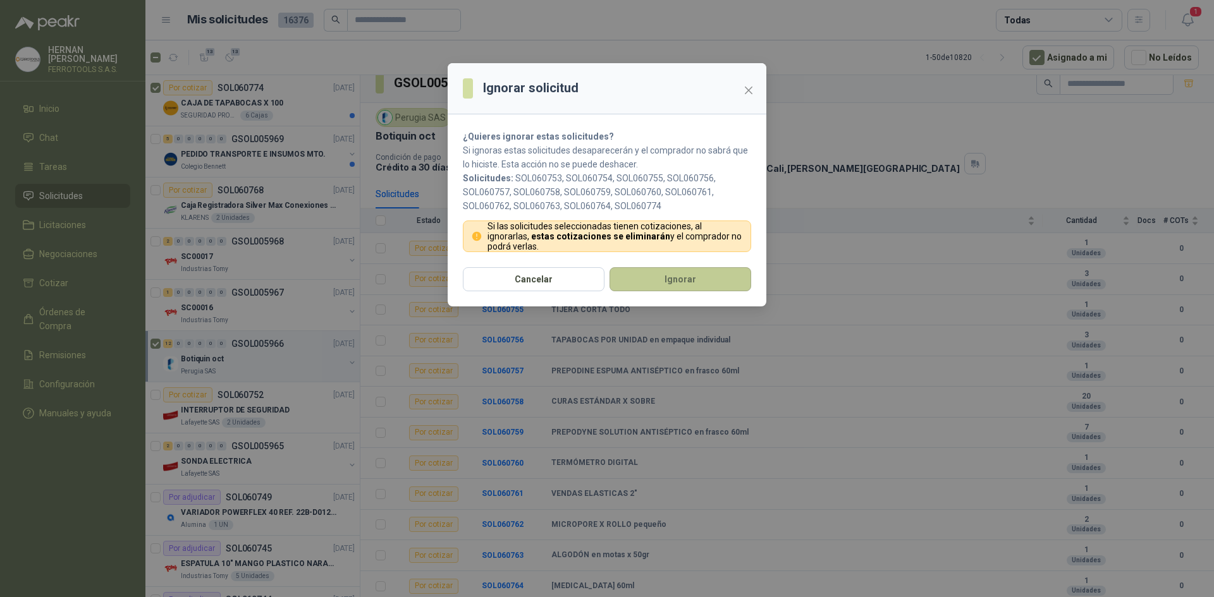
click at [645, 282] on button "Ignorar" at bounding box center [680, 279] width 142 height 24
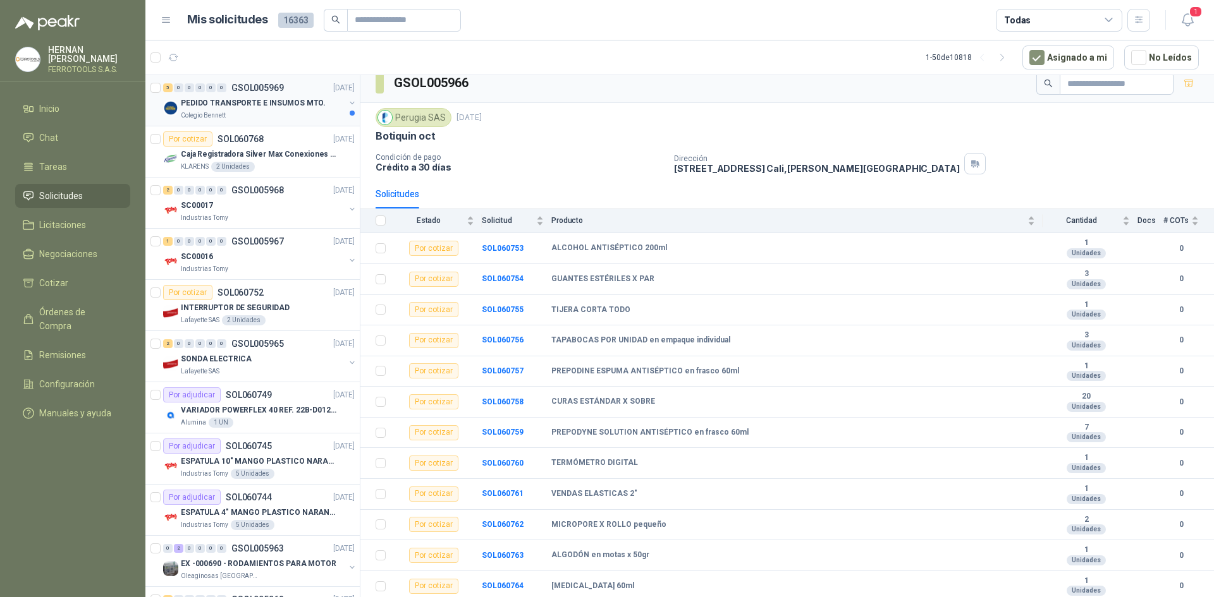
click at [243, 107] on p "PEDIDO TRANSPORTE E INSUMOS MTO." at bounding box center [253, 103] width 145 height 12
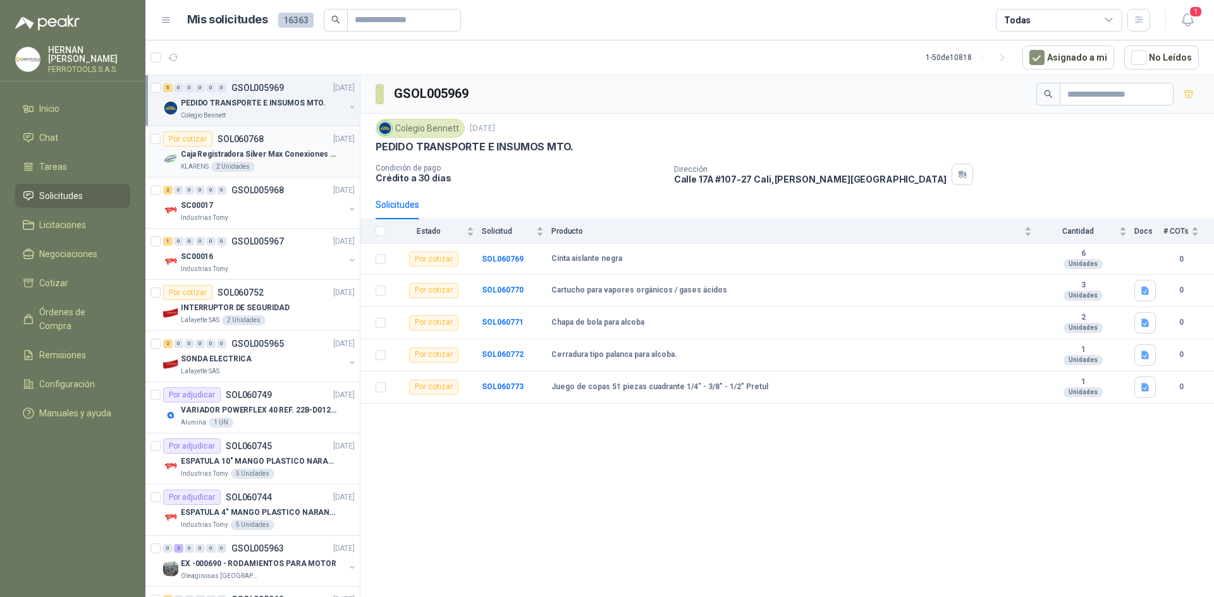
click at [278, 157] on p "Caja Registradora Silver Max Conexiones Usb 10000 Plus Led" at bounding box center [259, 155] width 157 height 12
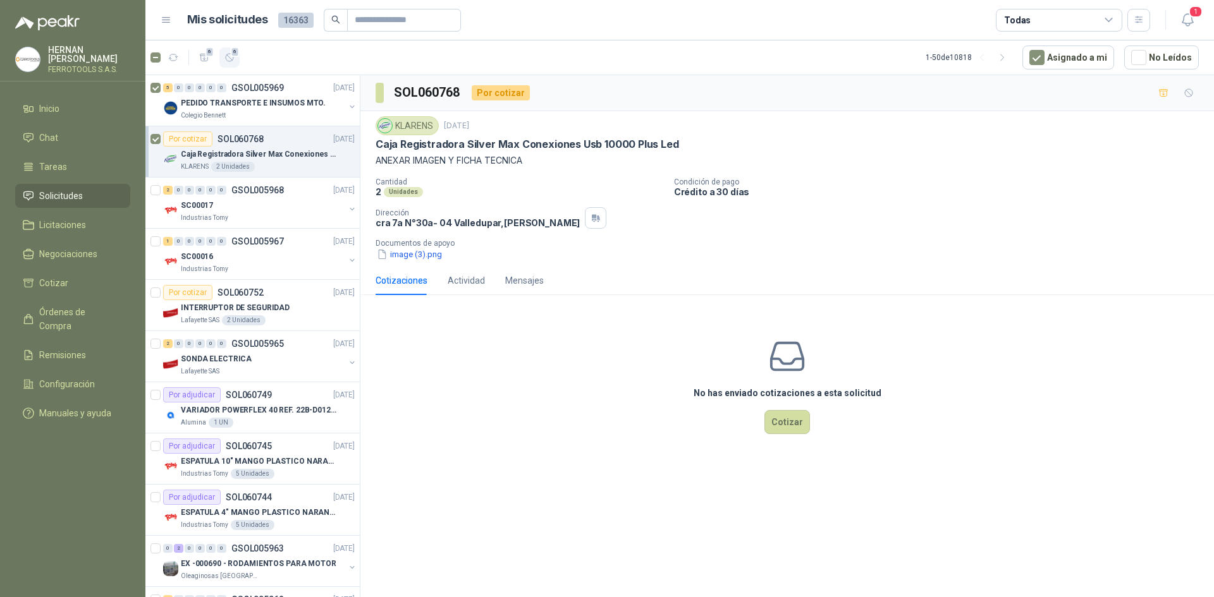
click at [227, 57] on icon "button" at bounding box center [229, 57] width 11 height 11
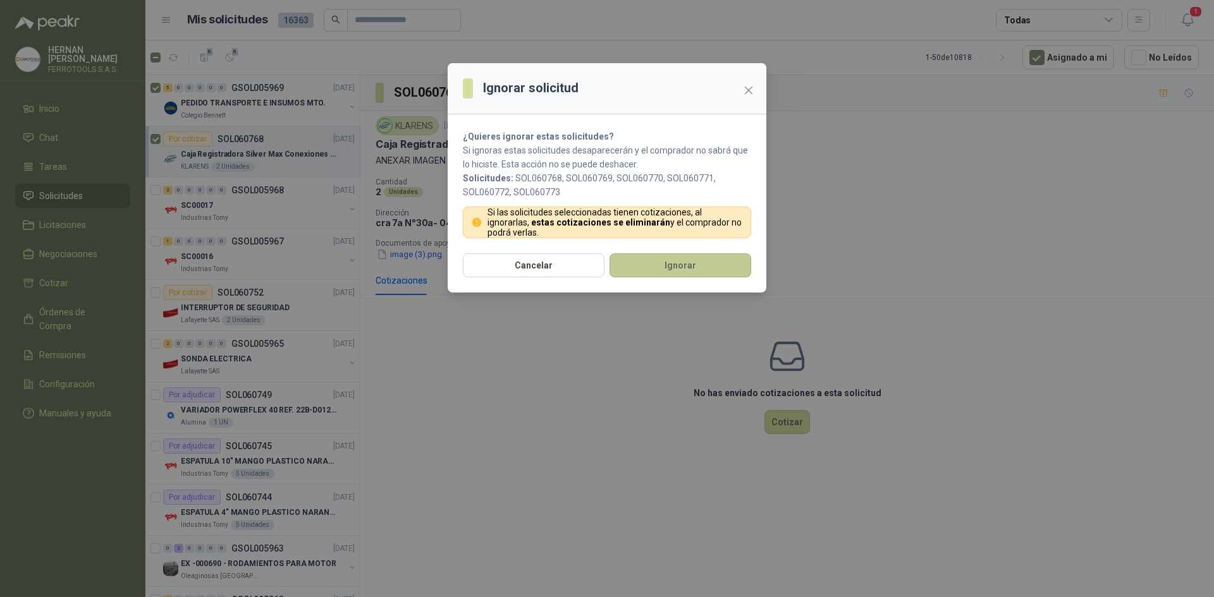
click at [682, 271] on button "Ignorar" at bounding box center [680, 265] width 142 height 24
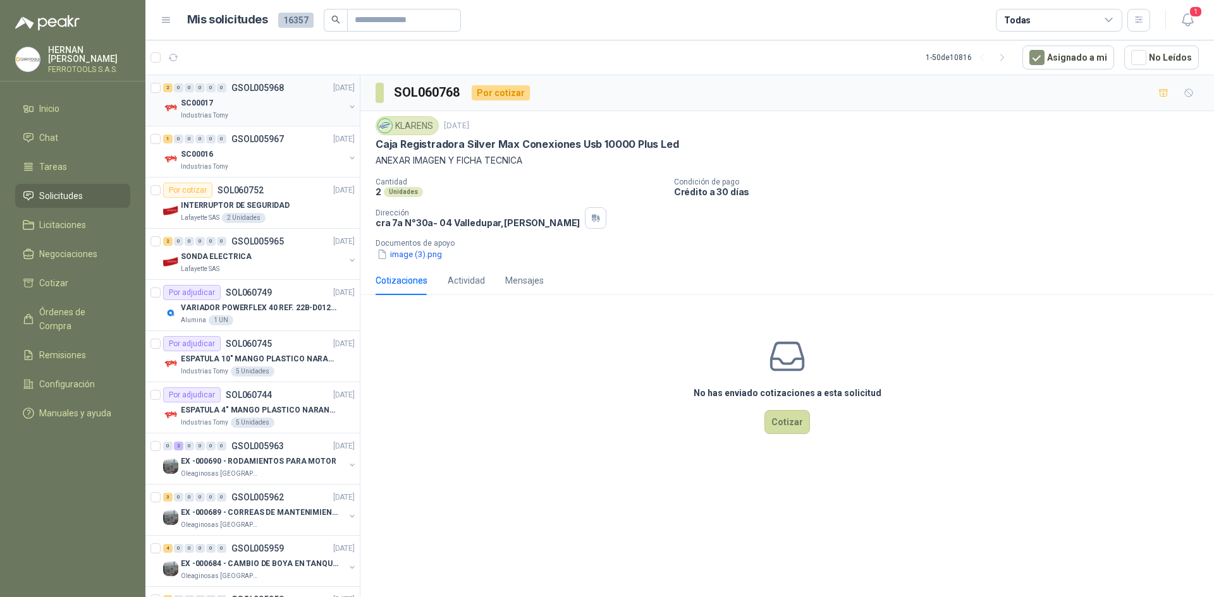
click at [272, 99] on div "SC00017" at bounding box center [263, 102] width 164 height 15
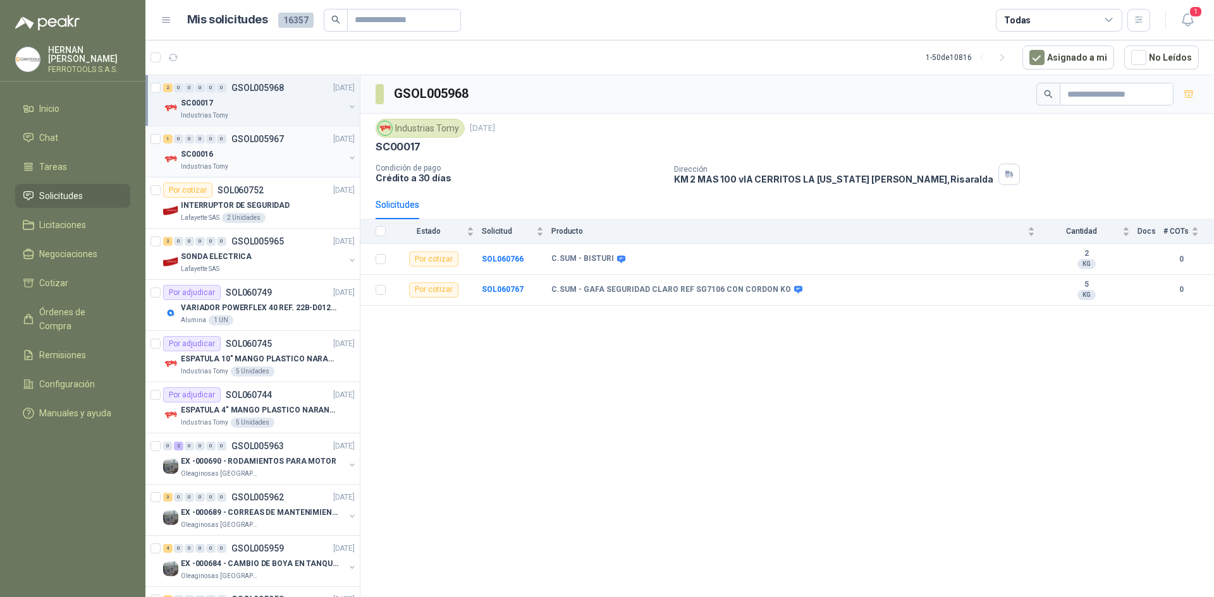
click at [277, 156] on div "SC00016" at bounding box center [263, 154] width 164 height 15
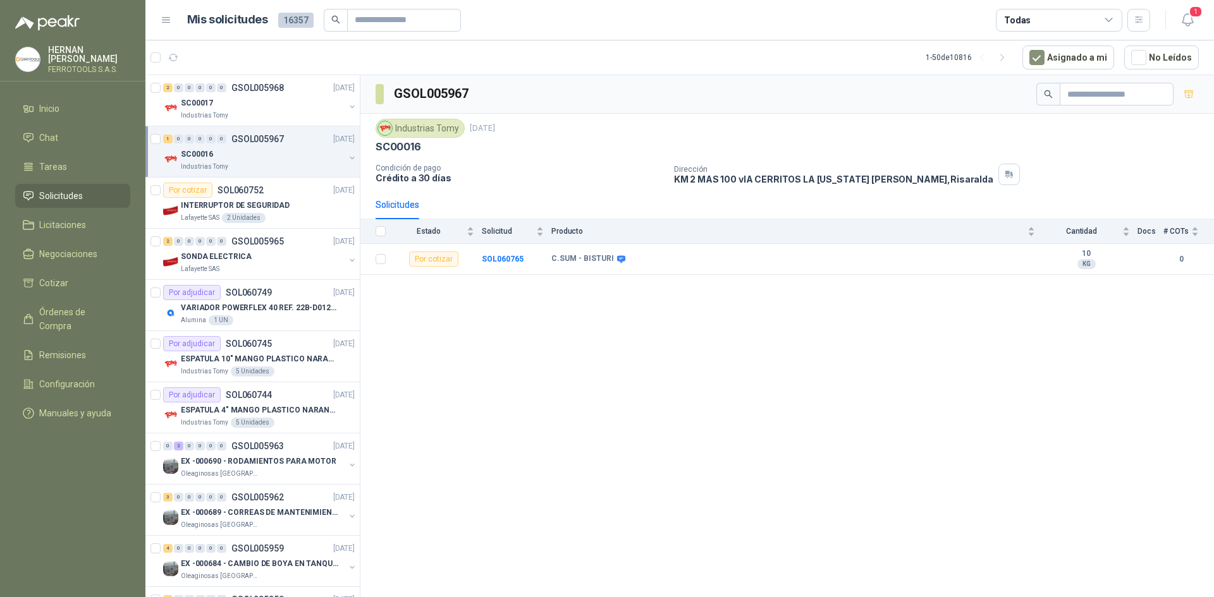
click at [252, 147] on div "SC00016" at bounding box center [263, 154] width 164 height 15
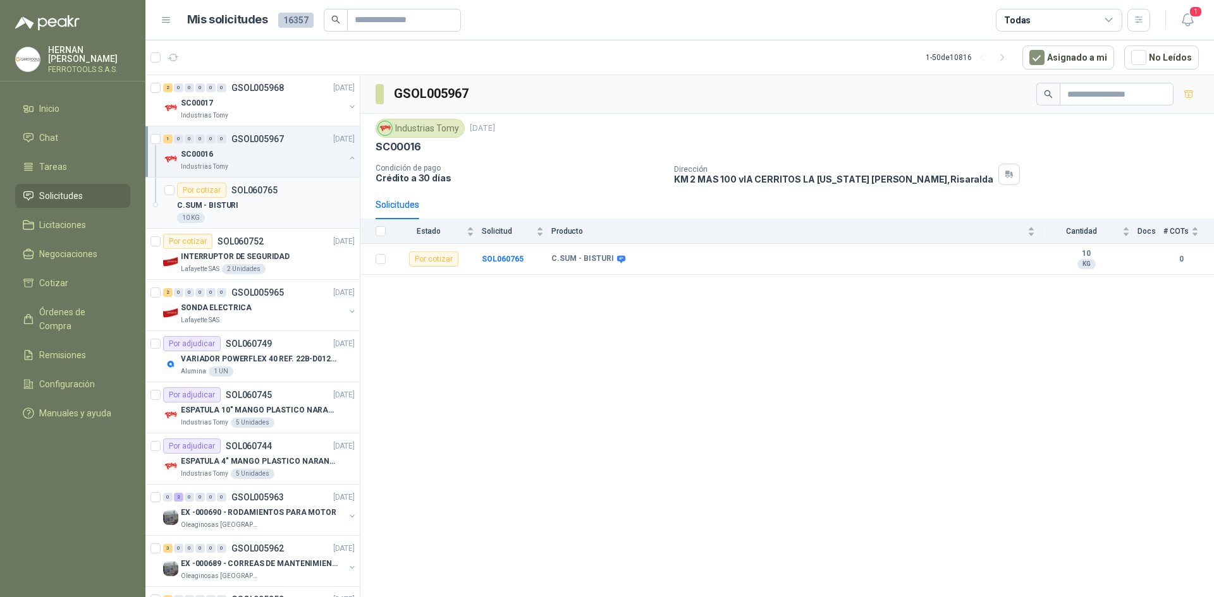
click at [260, 202] on div "C.SUM - BISTURI" at bounding box center [266, 205] width 178 height 15
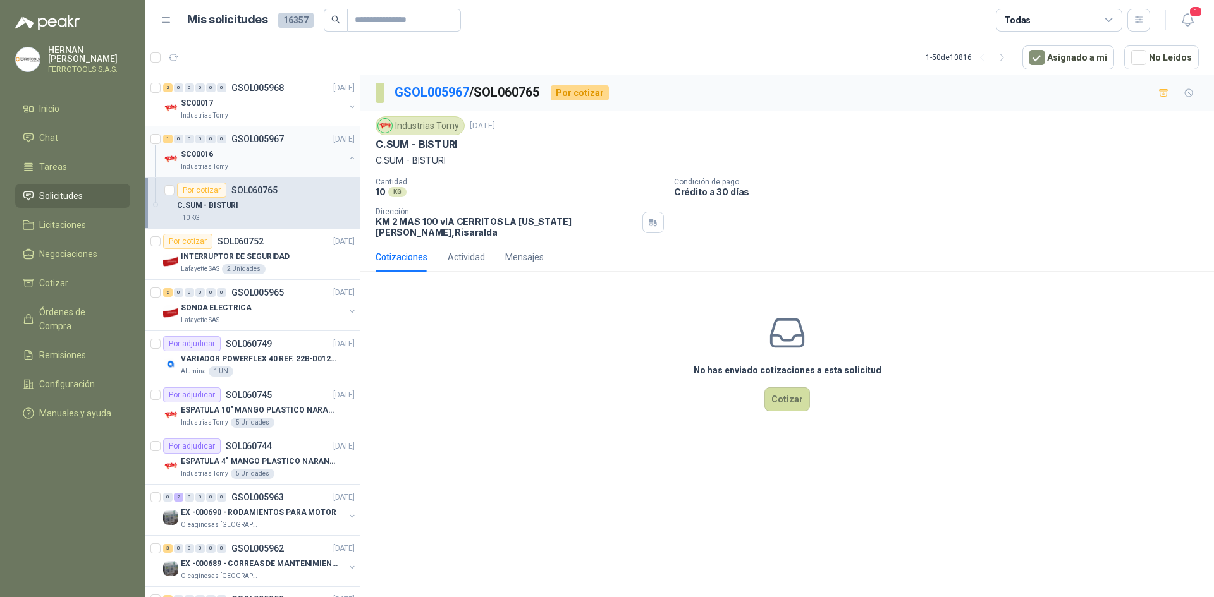
click at [286, 177] on div "1 0 0 0 0 0 GSOL005967 14/10/25 SC00016 Industrias Tomy Por cotizar SOL060765 C…" at bounding box center [252, 177] width 214 height 102
click at [279, 144] on div "1 0 0 0 0 0 GSOL005967 14/10/25" at bounding box center [260, 138] width 194 height 15
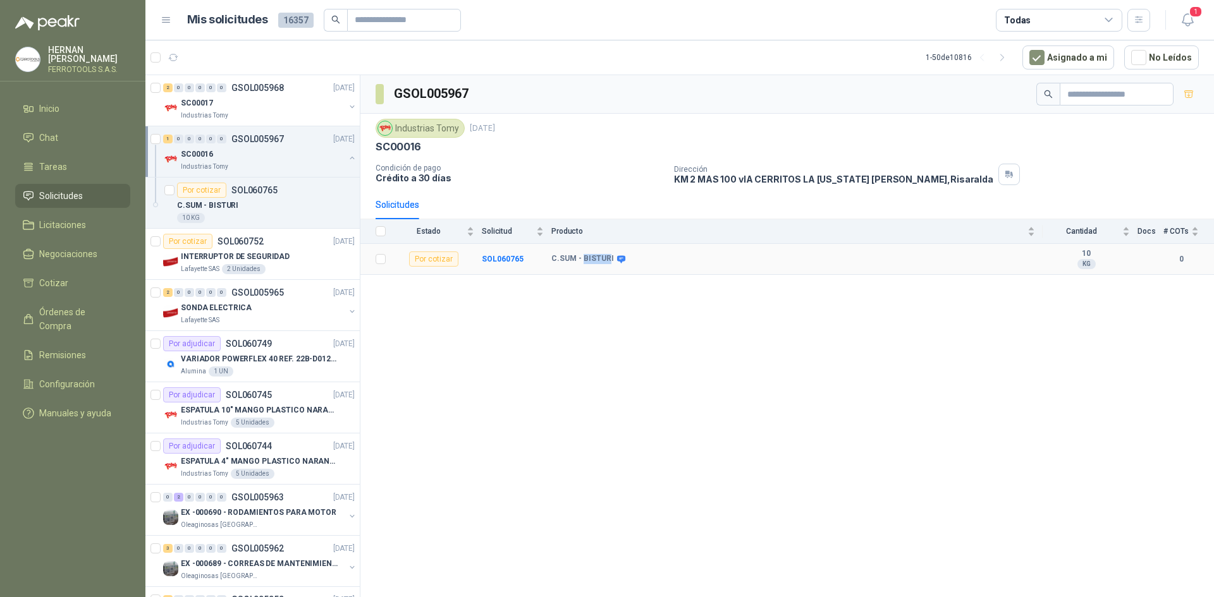
drag, startPoint x: 609, startPoint y: 257, endPoint x: 594, endPoint y: 257, distance: 14.5
click at [593, 257] on b "C.SUM - BISTURI" at bounding box center [582, 259] width 63 height 10
click at [607, 259] on b "C.SUM - BISTURI" at bounding box center [582, 259] width 63 height 10
drag, startPoint x: 610, startPoint y: 257, endPoint x: 546, endPoint y: 258, distance: 63.9
click at [546, 258] on tr "Por cotizar SOL060765 C.SUM - BISTURI 10 KG 0" at bounding box center [786, 259] width 853 height 31
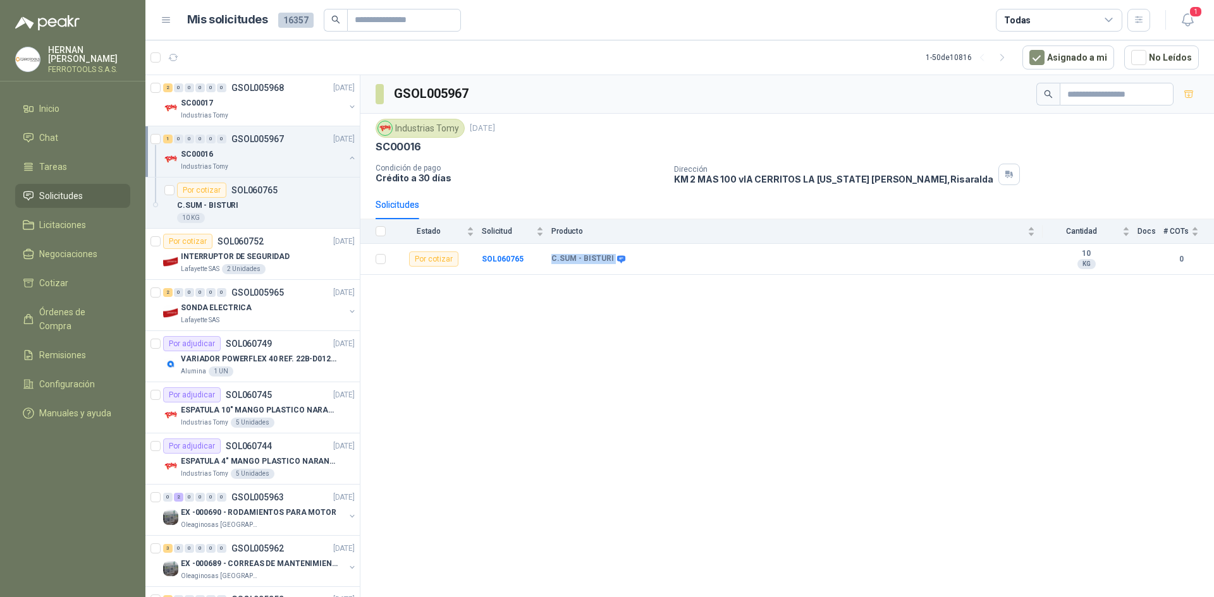
copy tr "C.SUM - BISTURI"
click at [347, 155] on button "button" at bounding box center [352, 158] width 10 height 10
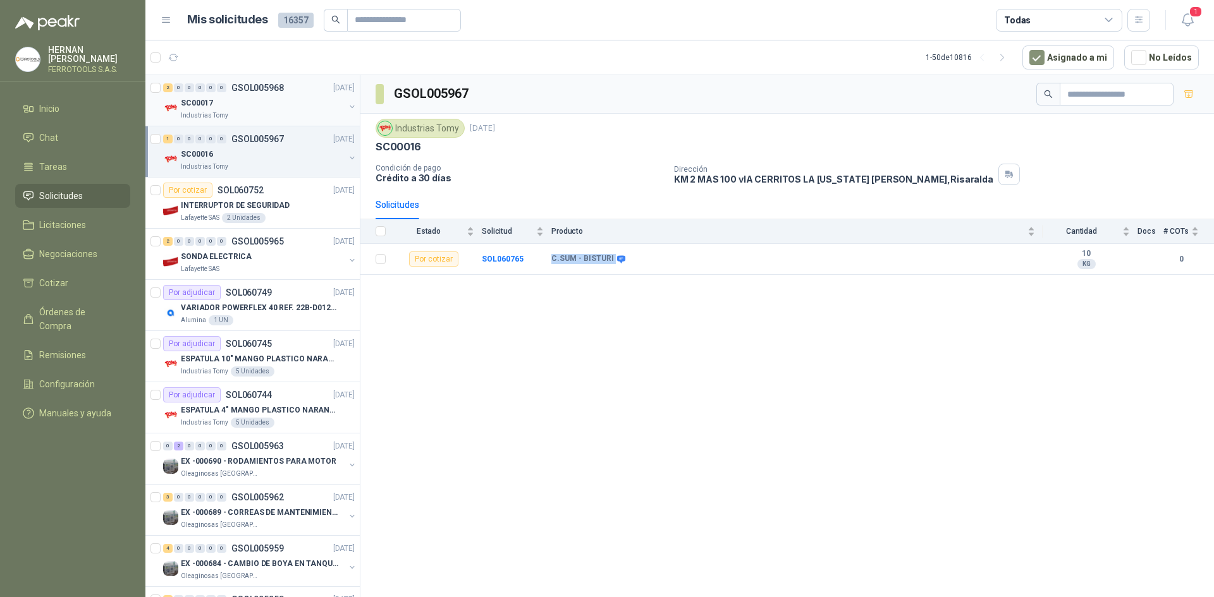
click at [302, 104] on div "SC00017" at bounding box center [263, 102] width 164 height 15
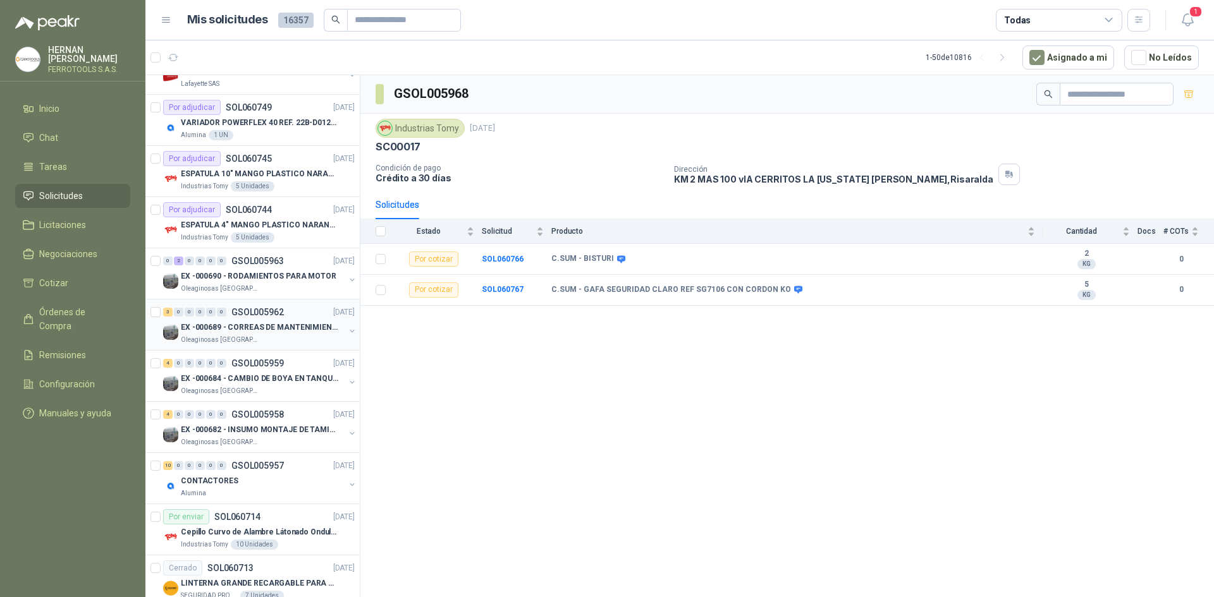
scroll to position [190, 0]
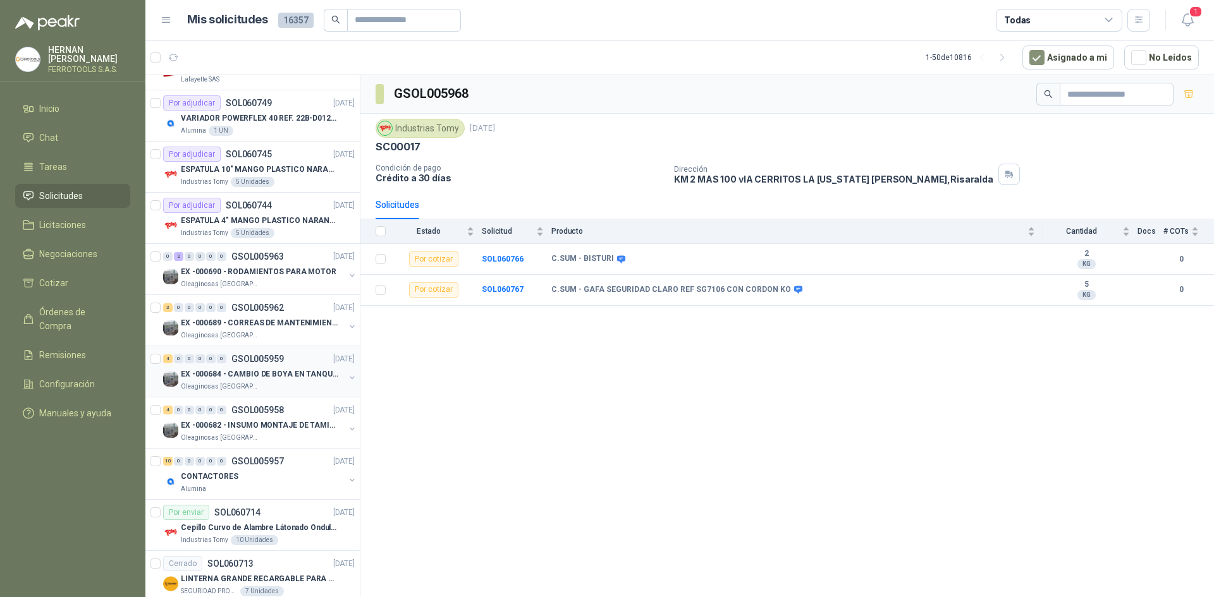
click at [295, 386] on div "Oleaginosas [GEOGRAPHIC_DATA][PERSON_NAME]" at bounding box center [263, 387] width 164 height 10
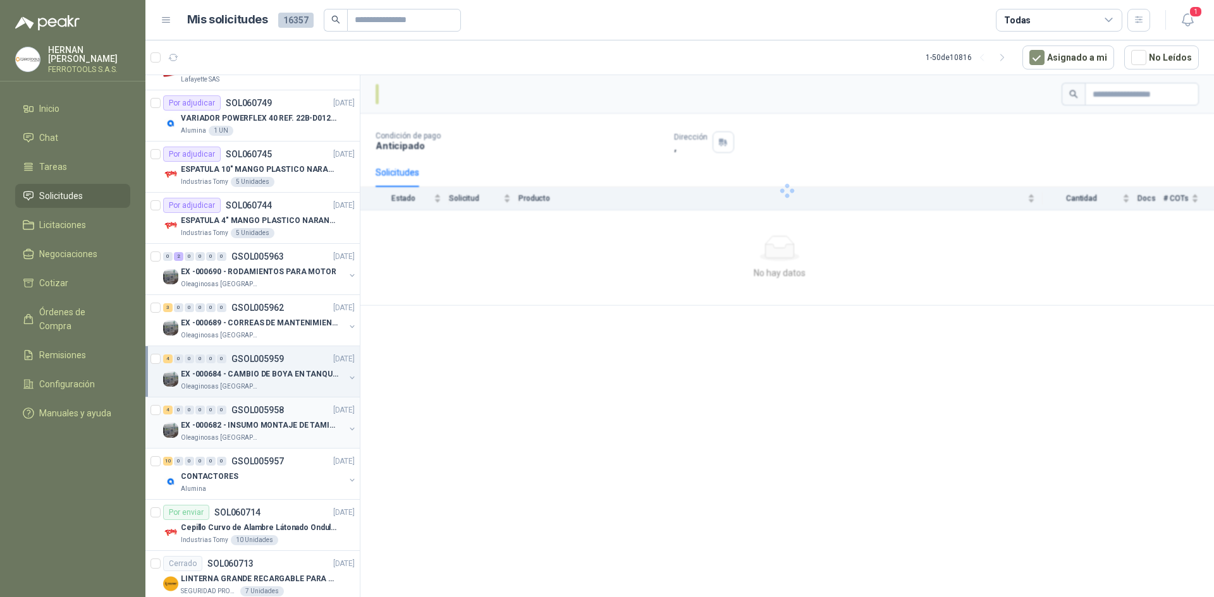
click at [294, 407] on div "4 0 0 0 0 0 GSOL005958 14/10/25" at bounding box center [260, 410] width 194 height 15
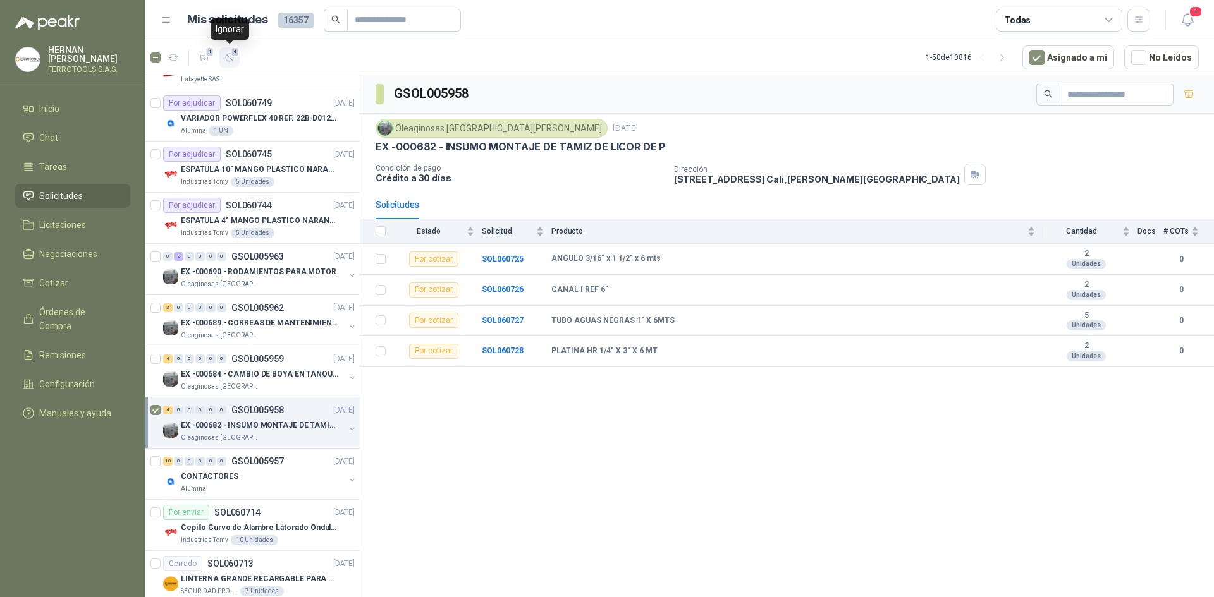
click at [226, 52] on icon "button" at bounding box center [229, 57] width 11 height 11
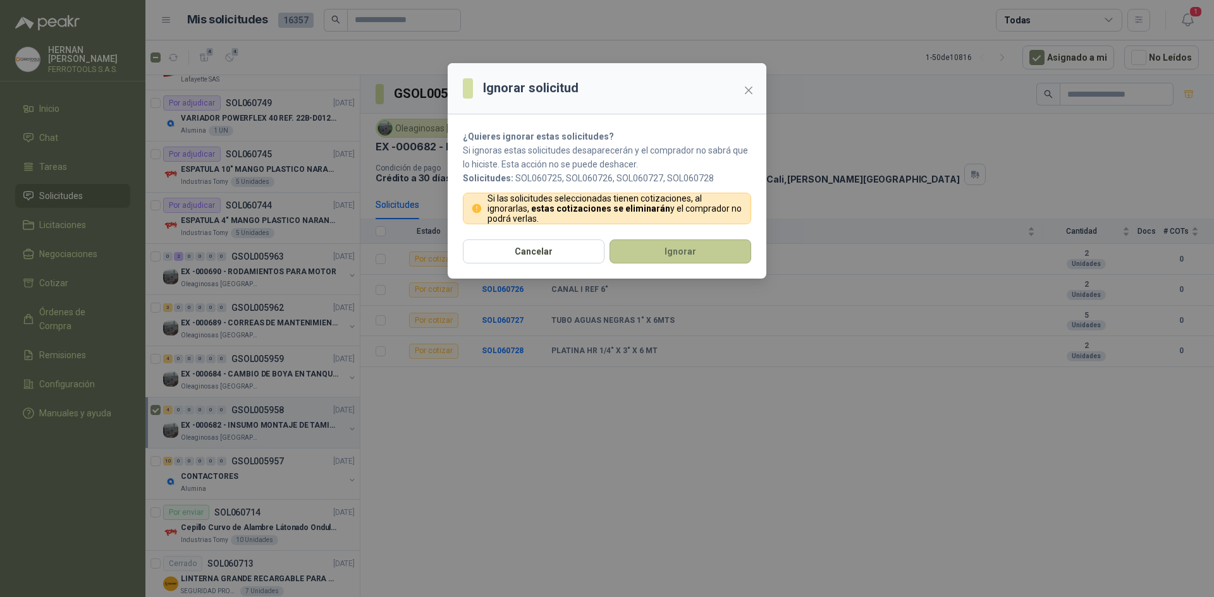
click at [619, 257] on button "Ignorar" at bounding box center [680, 252] width 142 height 24
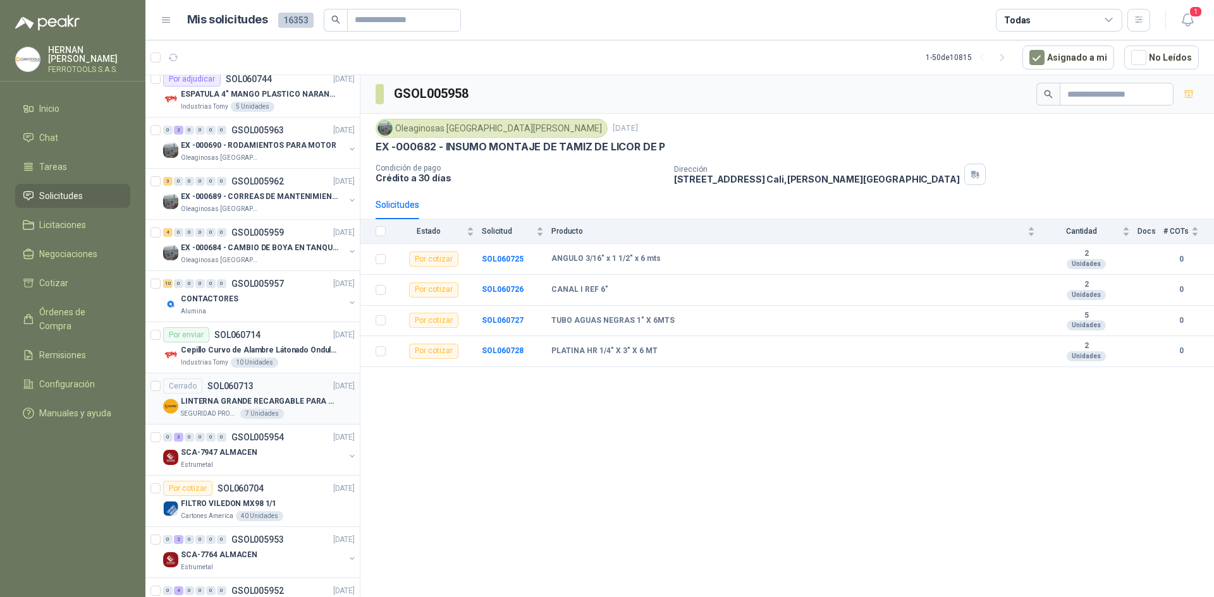
scroll to position [379, 0]
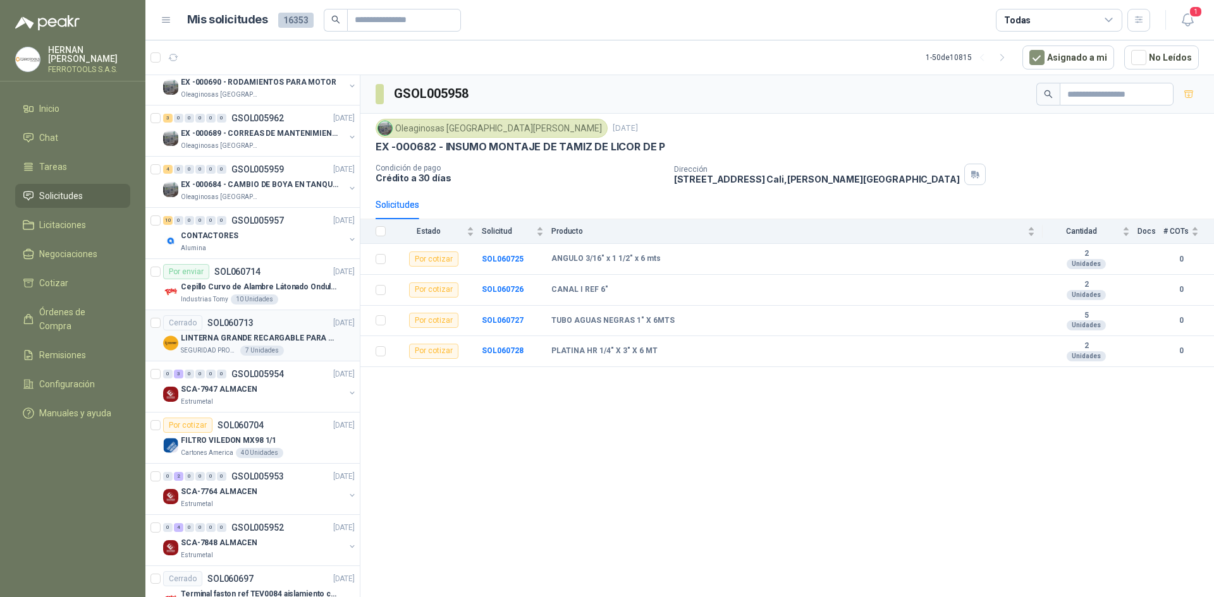
click at [307, 351] on div "SEGURIDAD PROVISER LTDA 7 Unidades" at bounding box center [268, 351] width 174 height 10
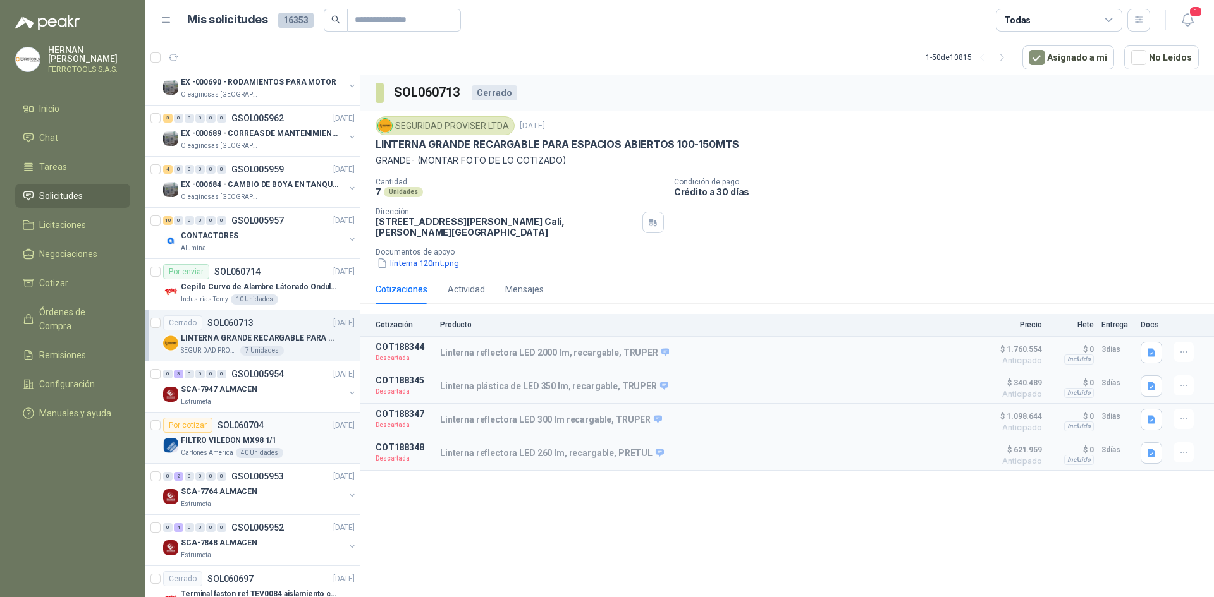
click at [294, 443] on div "FILTRO VILEDON MX98 1/1" at bounding box center [268, 440] width 174 height 15
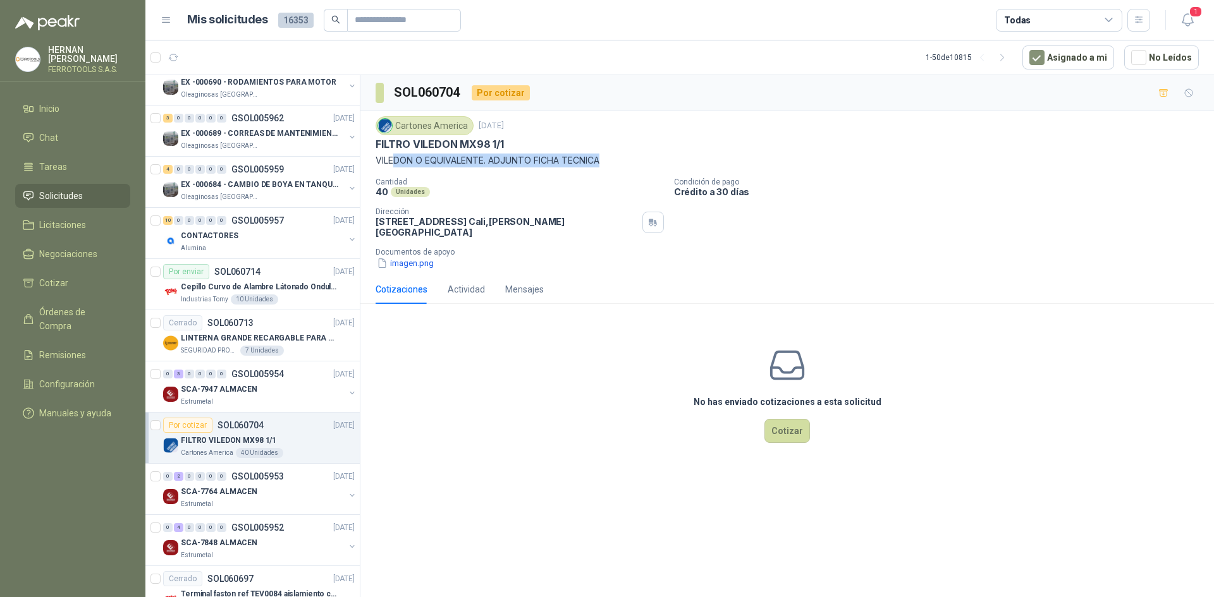
drag, startPoint x: 606, startPoint y: 159, endPoint x: 397, endPoint y: 170, distance: 209.5
click at [396, 170] on div "Cartones America 14 oct, 2025 FILTRO VILEDON MX98 1/1 VILEDON O EQUIVALENTE. AD…" at bounding box center [786, 193] width 823 height 154
click at [432, 166] on p "VILEDON O EQUIVALENTE. ADJUNTO FICHA TECNICA" at bounding box center [786, 161] width 823 height 14
click at [418, 260] on button "imagen.png" at bounding box center [404, 263] width 59 height 13
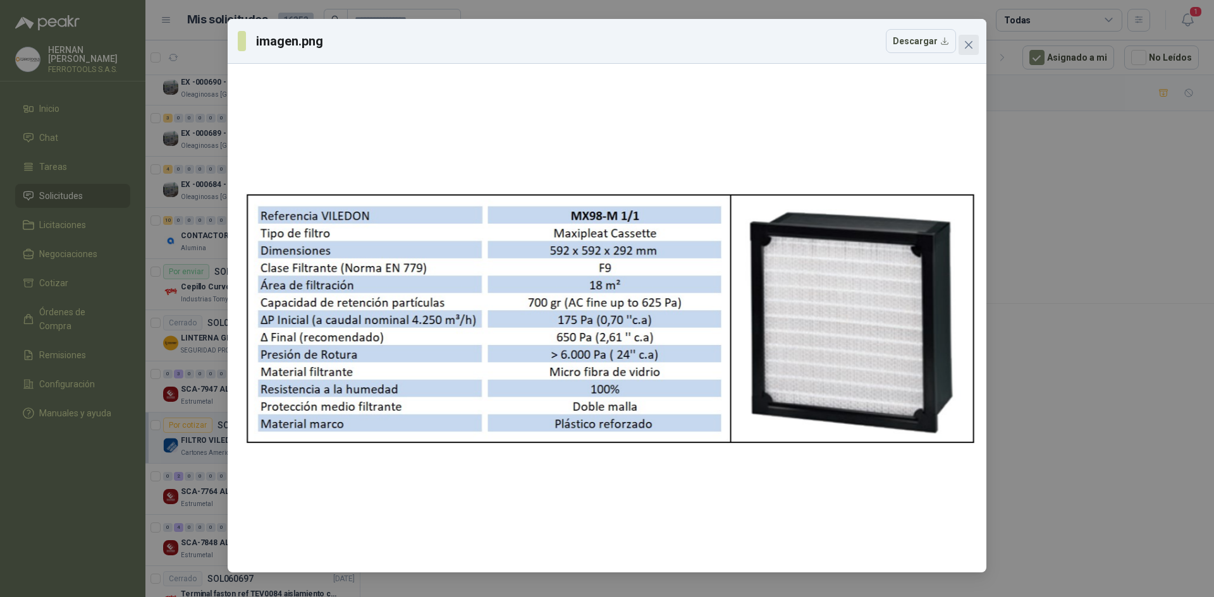
click at [961, 43] on span "Close" at bounding box center [968, 45] width 20 height 10
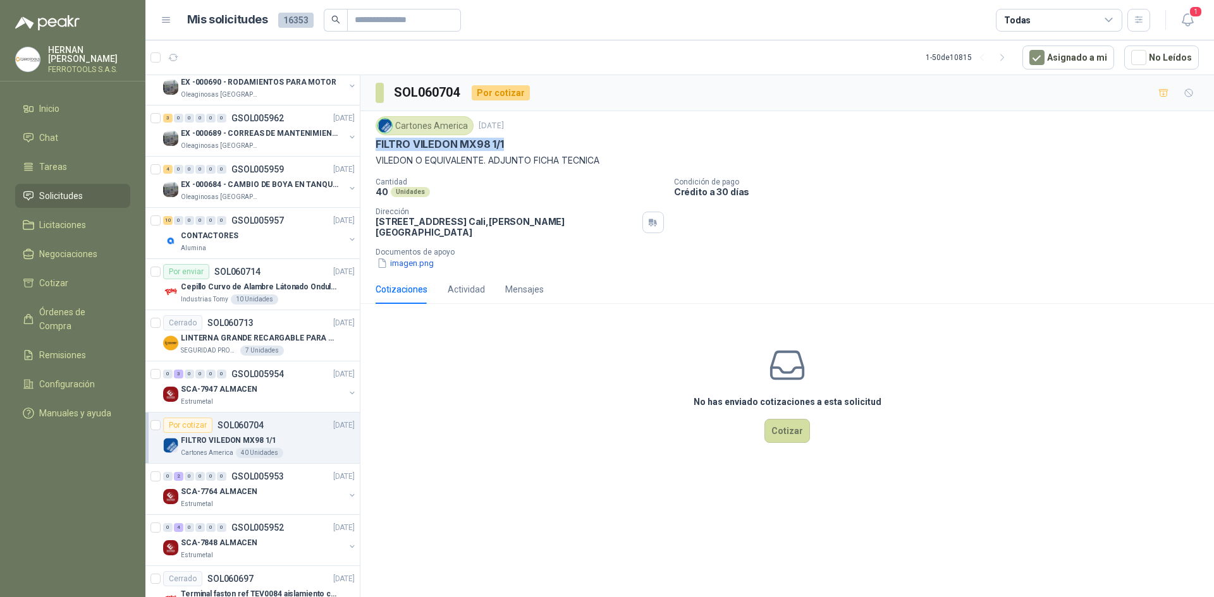
drag, startPoint x: 373, startPoint y: 145, endPoint x: 522, endPoint y: 140, distance: 148.7
click at [522, 140] on div "Cartones America 14 oct, 2025 FILTRO VILEDON MX98 1/1 VILEDON O EQUIVALENTE. AD…" at bounding box center [786, 193] width 853 height 164
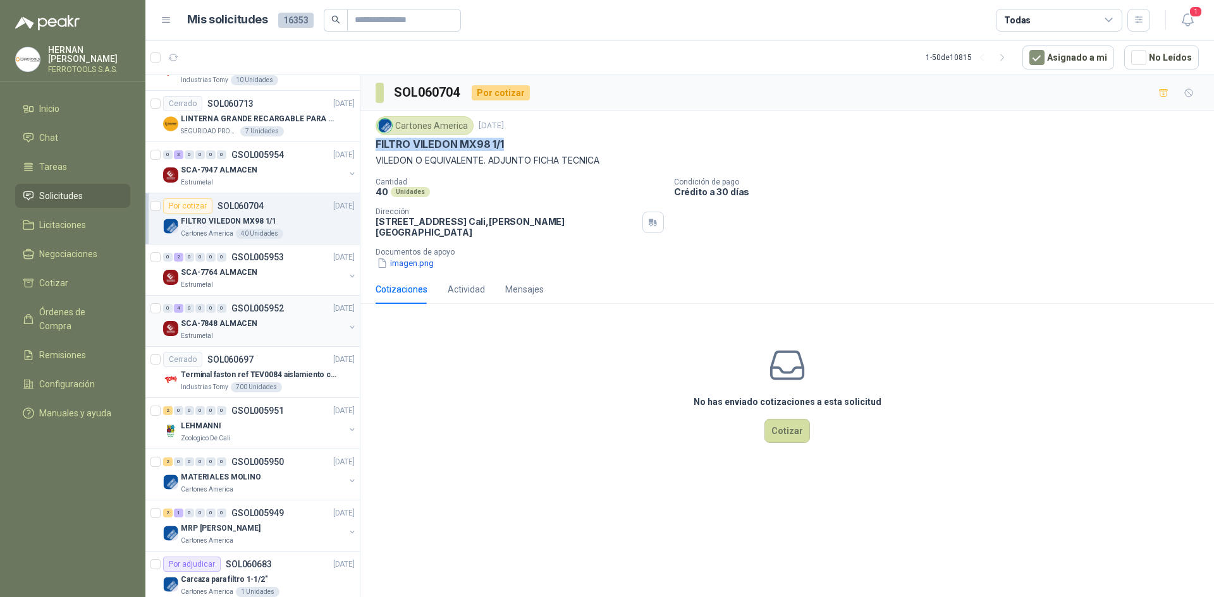
scroll to position [632, 0]
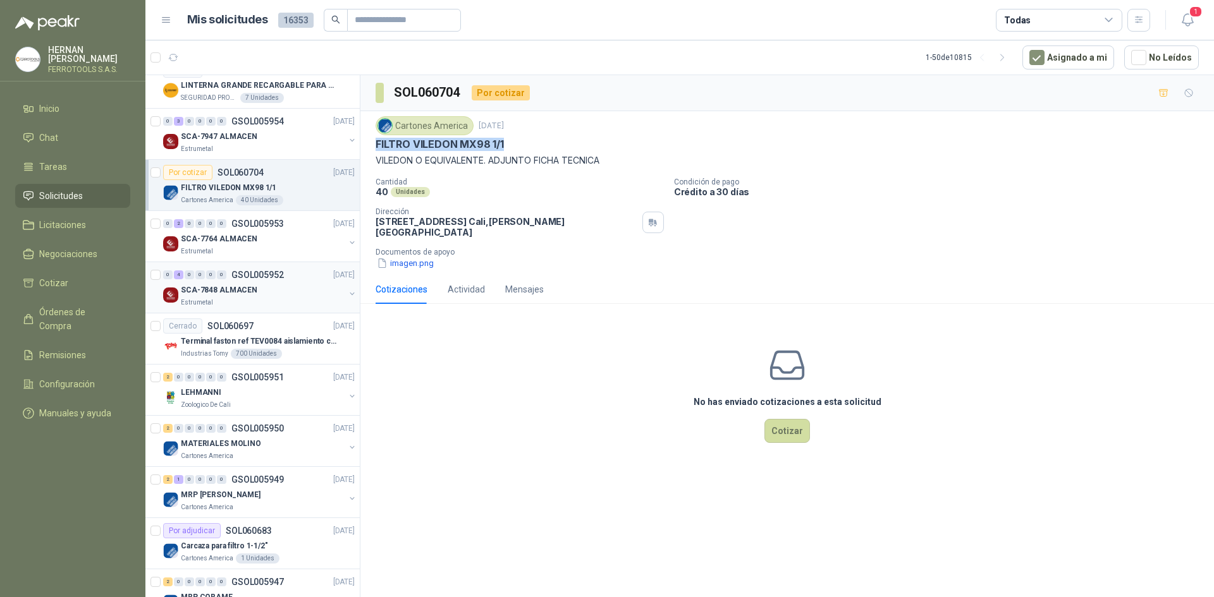
click at [290, 284] on div "SCA-7848 ALMACEN" at bounding box center [263, 290] width 164 height 15
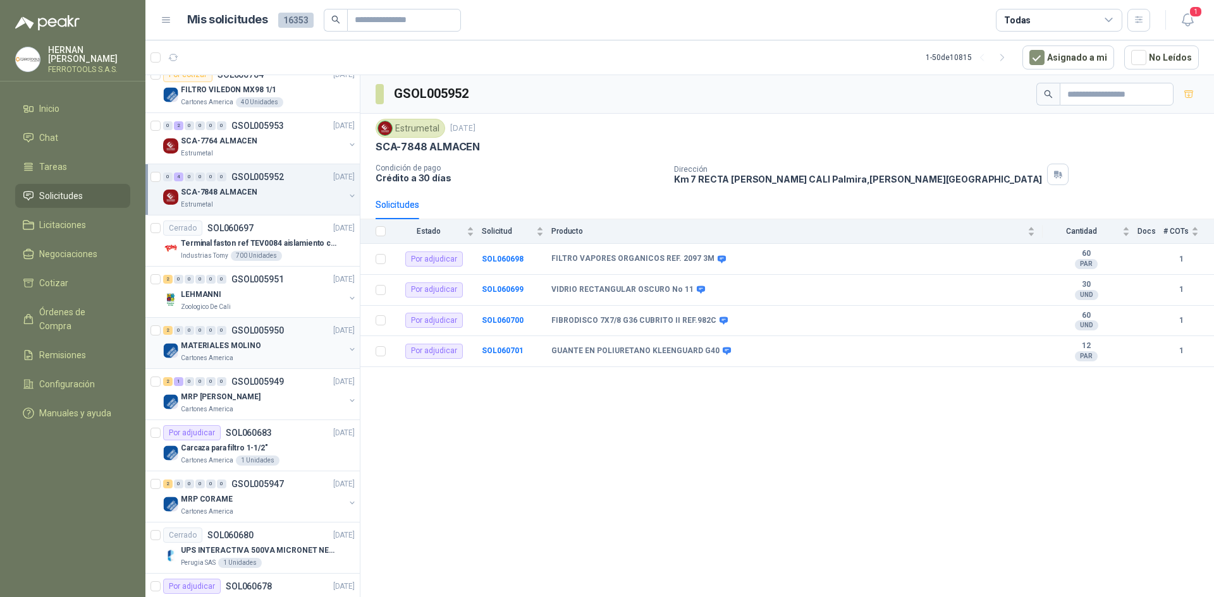
scroll to position [759, 0]
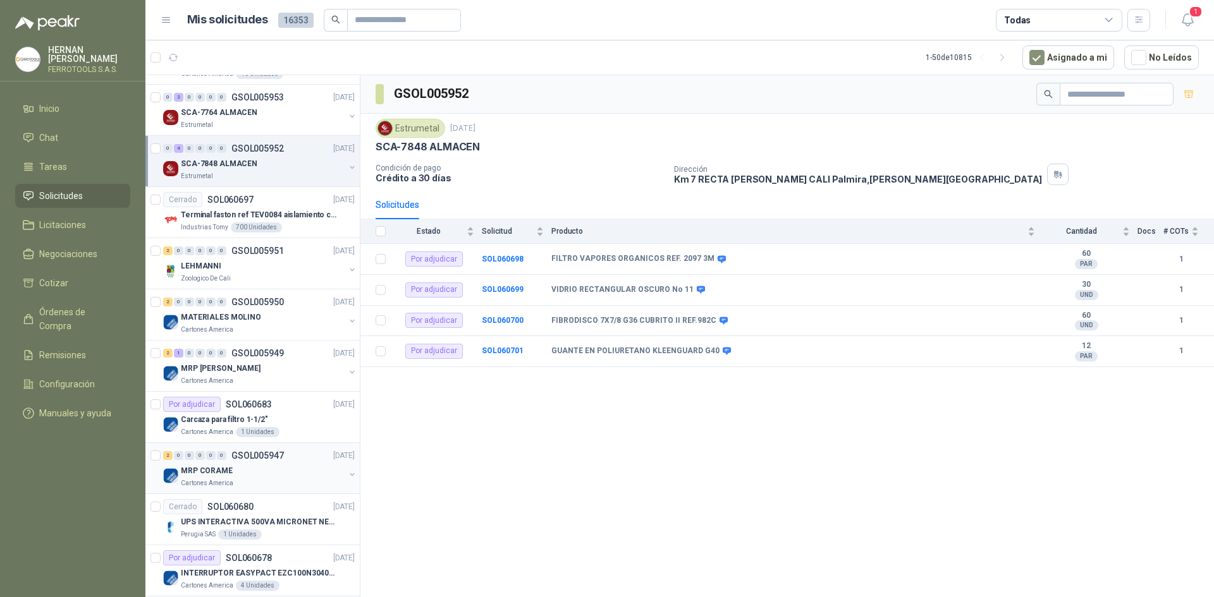
click at [264, 478] on div "MRP CORAME" at bounding box center [263, 470] width 164 height 15
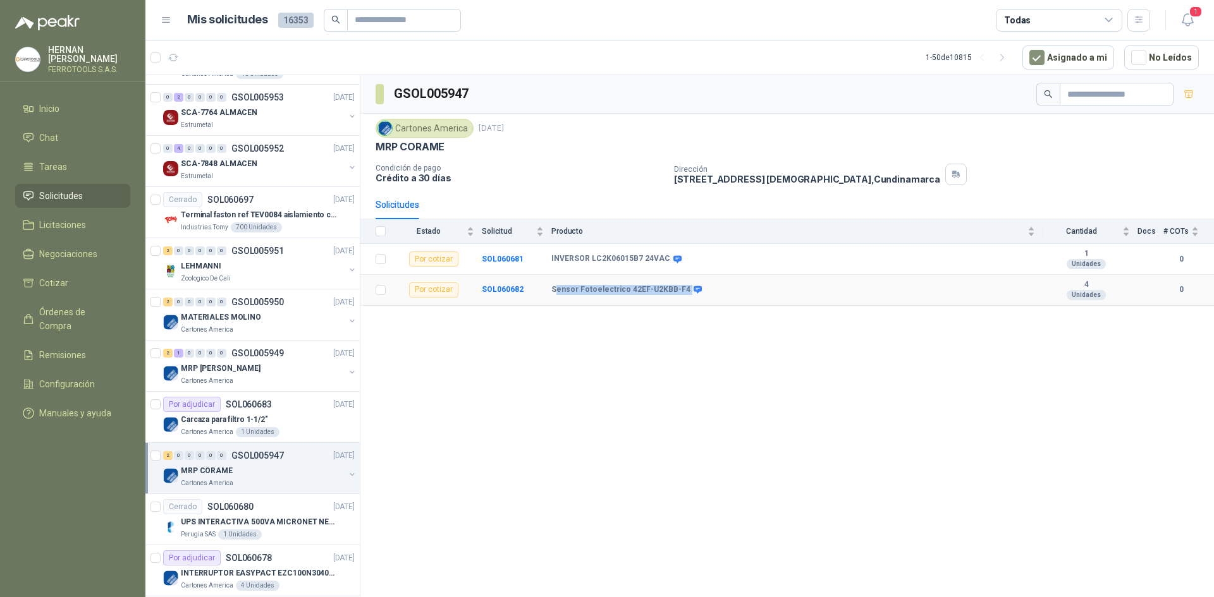
drag, startPoint x: 682, startPoint y: 288, endPoint x: 555, endPoint y: 296, distance: 127.3
click at [555, 296] on td "Sensor Fotoelectrico 42EF-U2KBB-F4" at bounding box center [796, 290] width 491 height 31
drag, startPoint x: 552, startPoint y: 288, endPoint x: 679, endPoint y: 279, distance: 127.3
click at [679, 279] on td "Sensor Fotoelectrico 42EF-U2KBB-F4" at bounding box center [796, 290] width 491 height 31
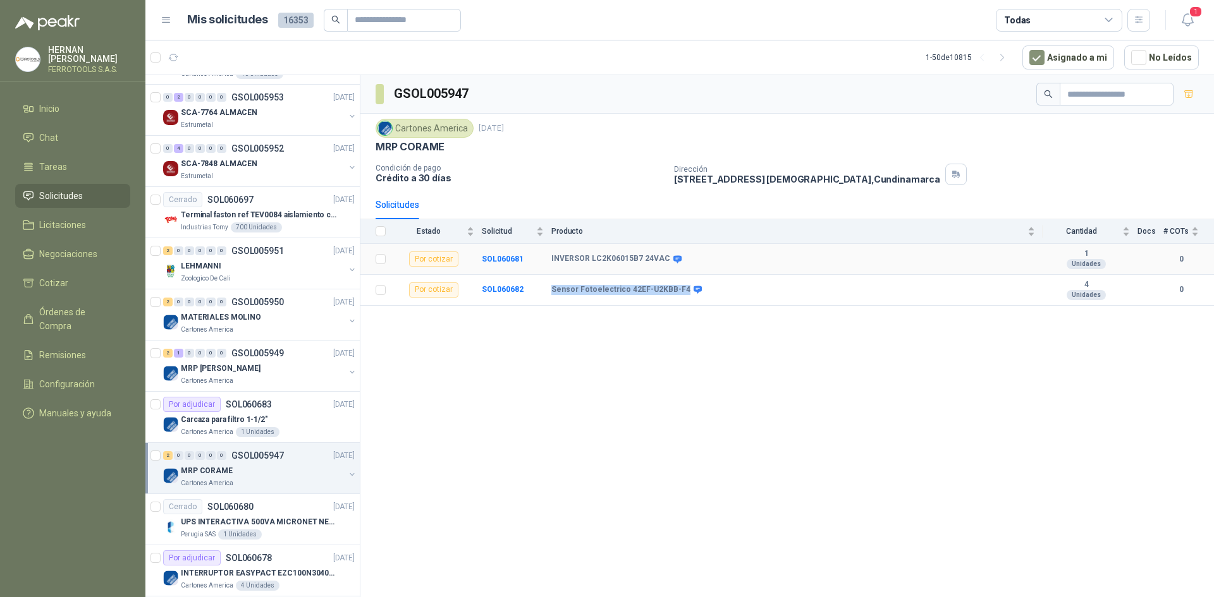
copy b "Sensor Fotoelectrico 42EF-U2KBB-F4"
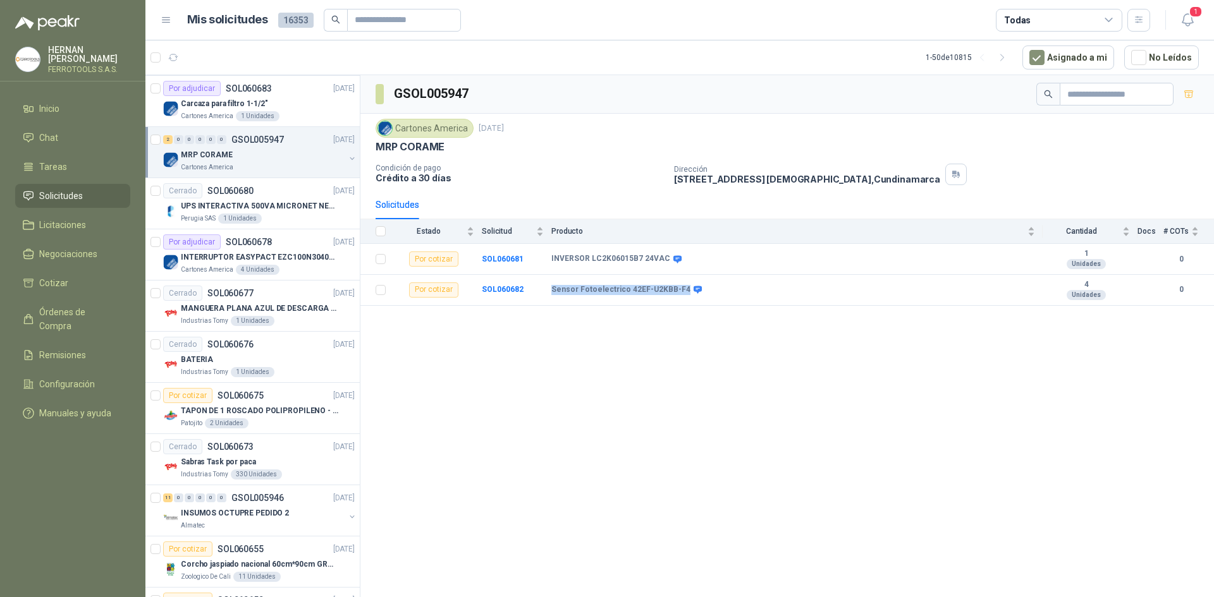
scroll to position [1138, 0]
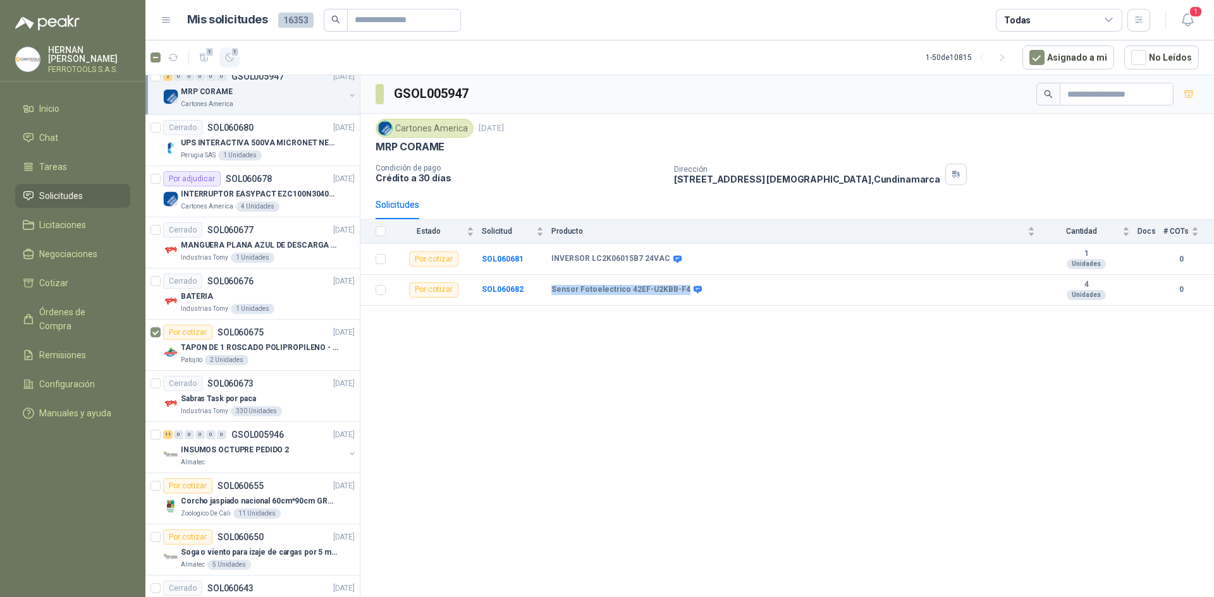
click at [228, 63] on icon "button" at bounding box center [229, 57] width 11 height 11
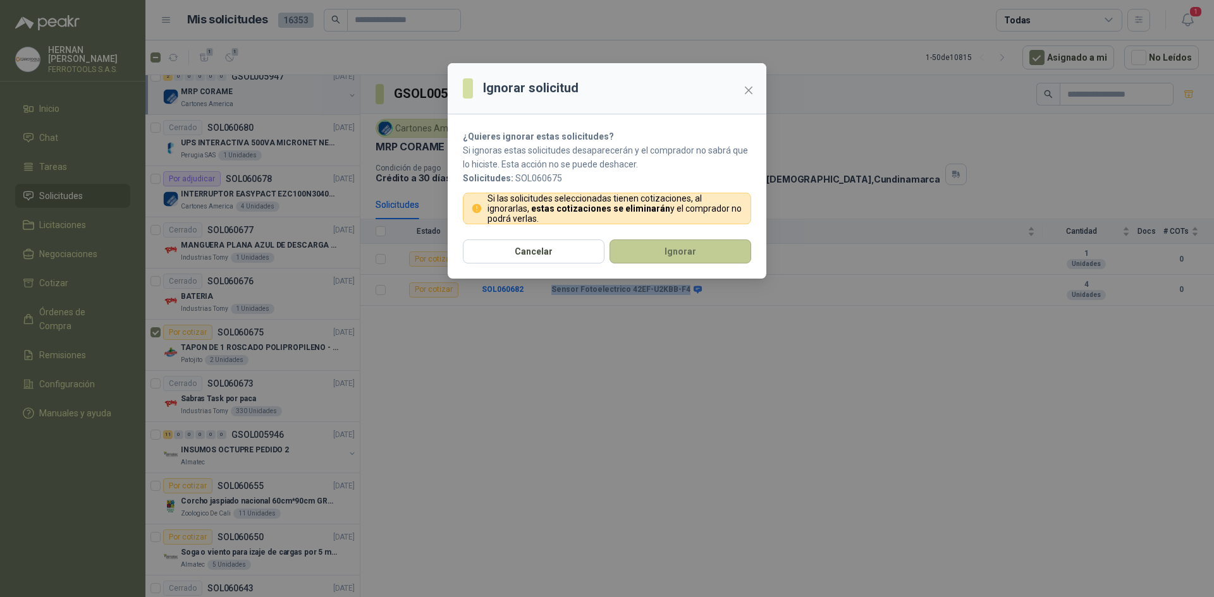
click at [703, 259] on button "Ignorar" at bounding box center [680, 252] width 142 height 24
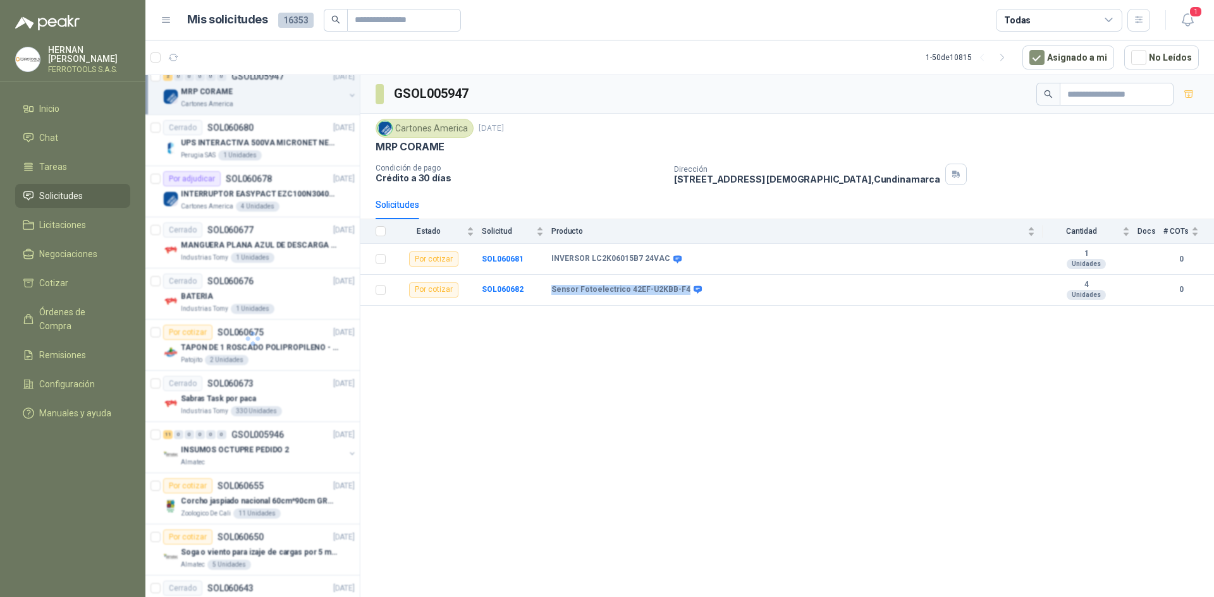
scroll to position [1189, 0]
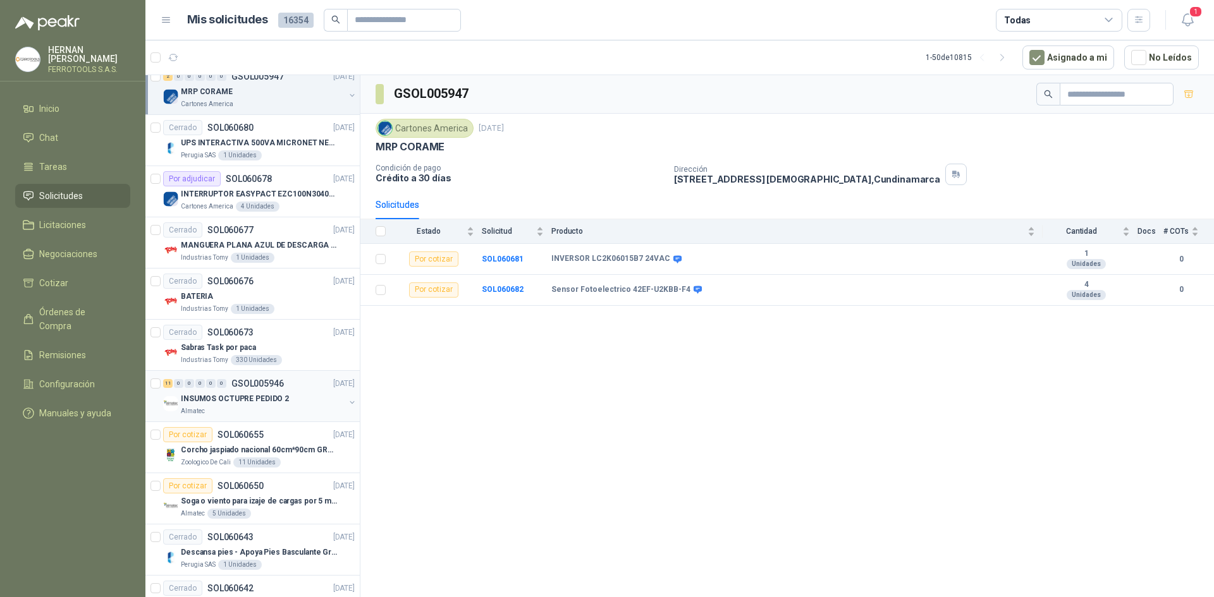
click at [284, 417] on div "11 0 0 0 0 0 GSOL005946 10/10/25 INSUMOS OCTUPRE PEDIDO 2 Almatec" at bounding box center [252, 396] width 214 height 51
click at [285, 408] on div "Almatec" at bounding box center [263, 411] width 164 height 10
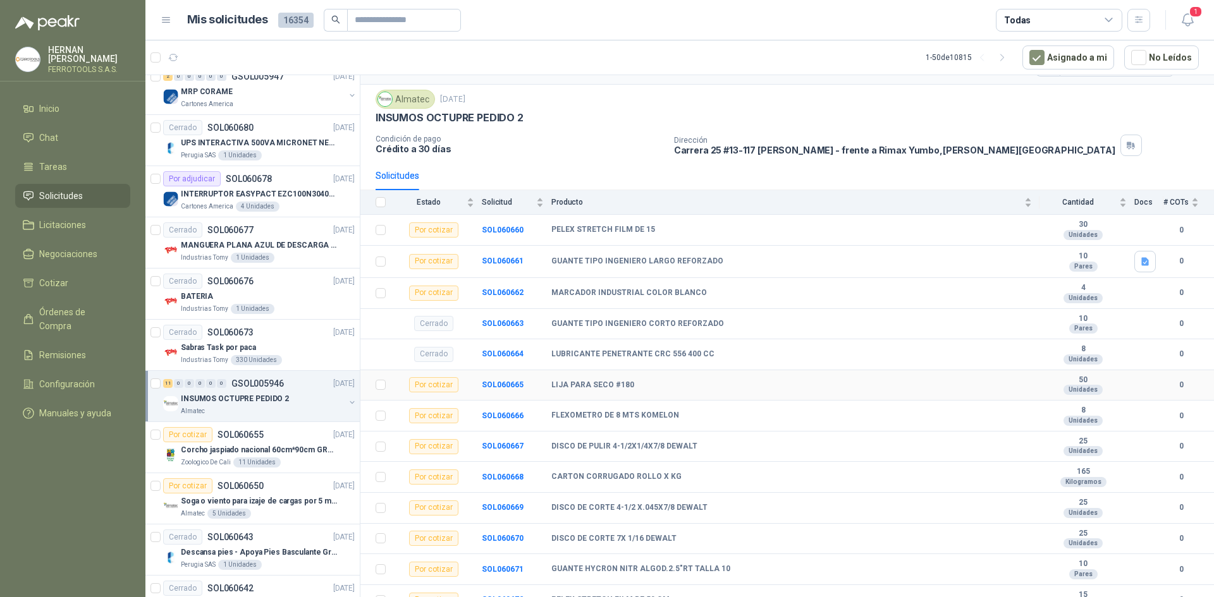
scroll to position [43, 0]
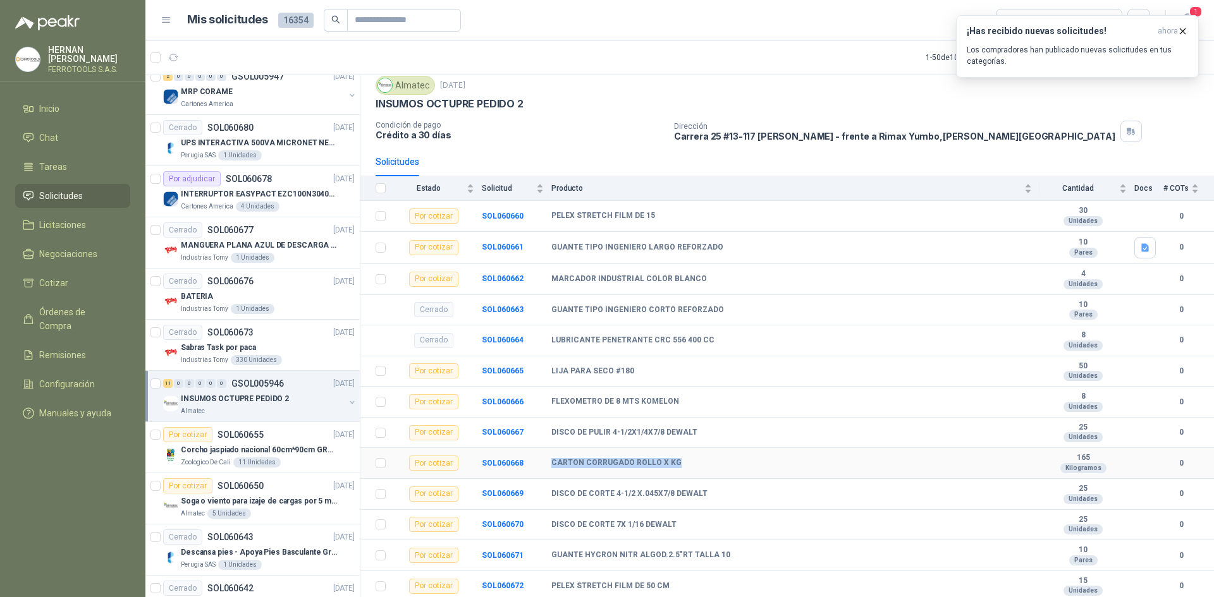
drag, startPoint x: 550, startPoint y: 463, endPoint x: 686, endPoint y: 456, distance: 136.1
click at [686, 456] on tr "Por cotizar SOL060668 CARTON CORRUGADO ROLLO X KG 165 Kilogramos 0" at bounding box center [786, 463] width 853 height 31
drag, startPoint x: 655, startPoint y: 217, endPoint x: 546, endPoint y: 217, distance: 109.4
click at [546, 217] on tr "Por cotizar SOL060660 PELEX STRETCH FILM DE 15  30 Unidades 0" at bounding box center [786, 216] width 853 height 31
copy tr "PELEX STRETCH FILM DE 15"
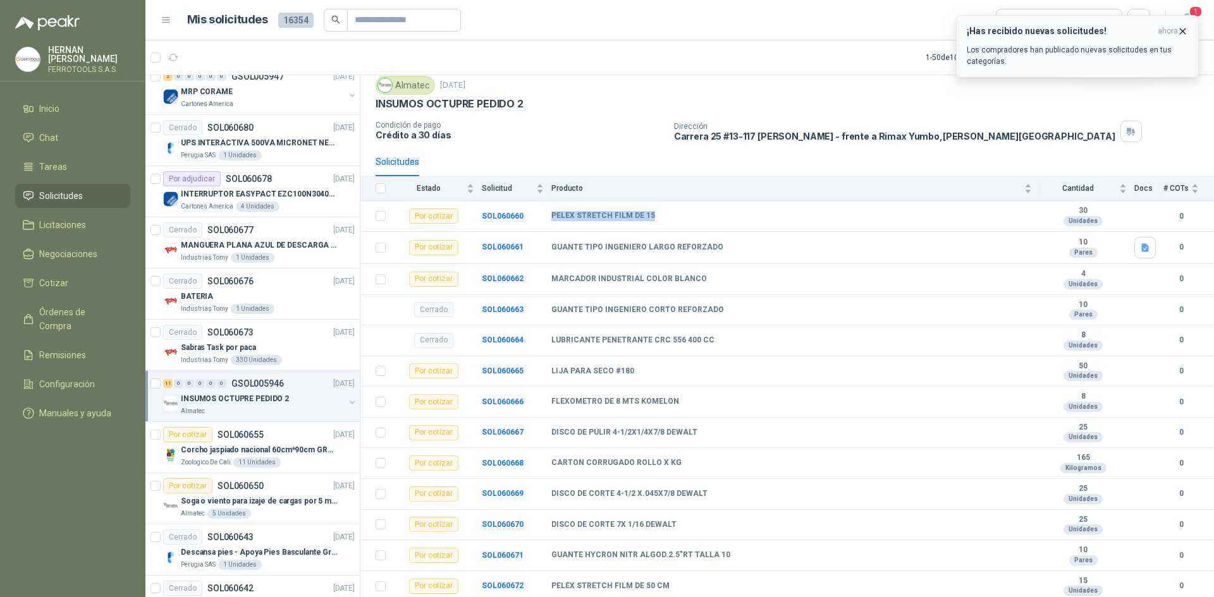
click at [1182, 30] on icon "button" at bounding box center [1182, 30] width 5 height 5
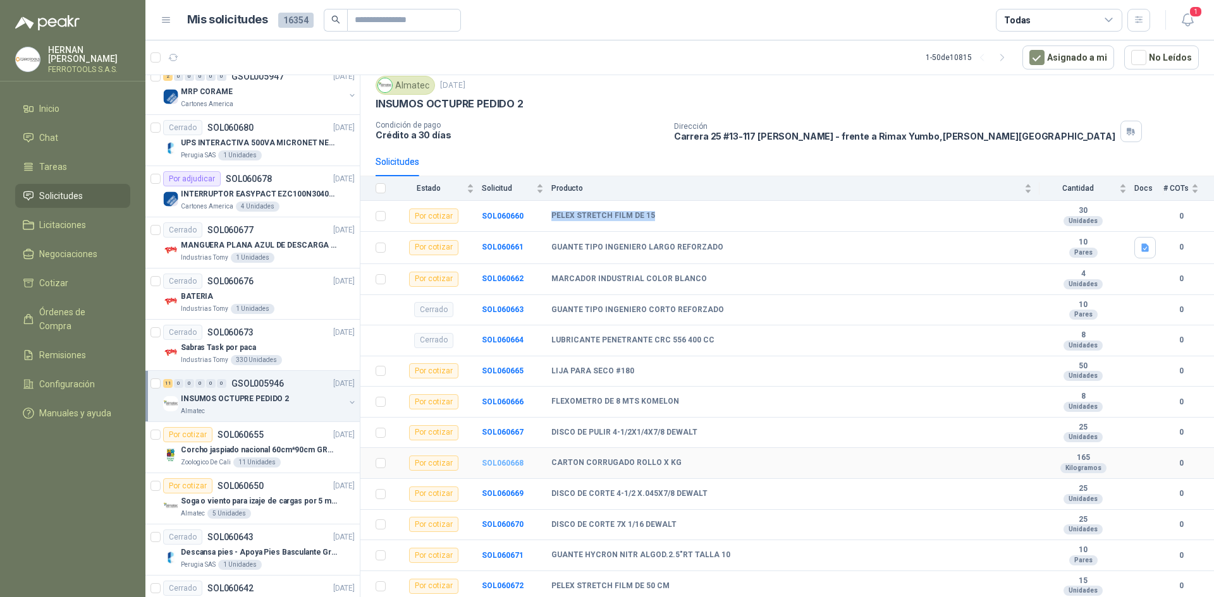
click at [508, 467] on b "SOL060668" at bounding box center [503, 463] width 42 height 9
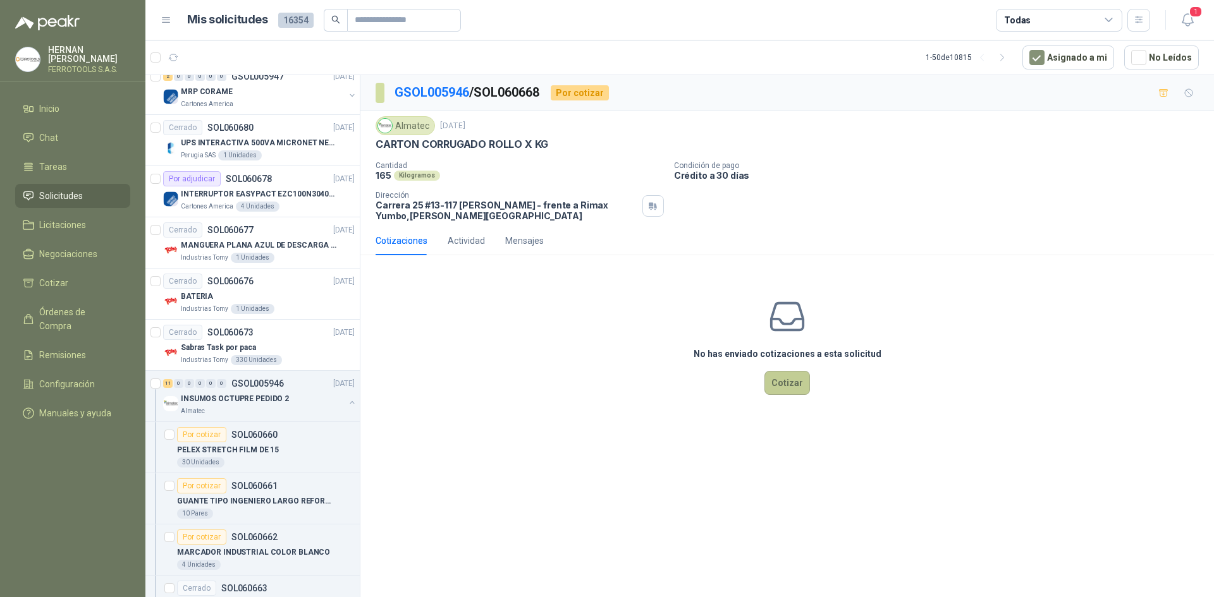
click at [791, 380] on button "Cotizar" at bounding box center [787, 383] width 46 height 24
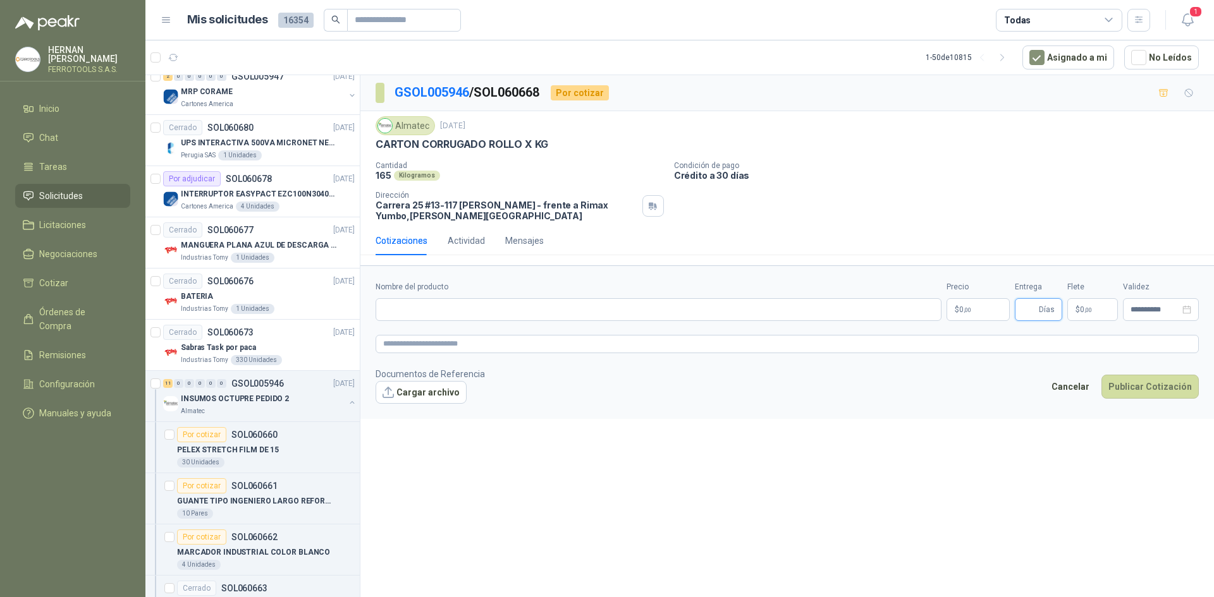
click at [1024, 310] on input "Entrega" at bounding box center [1029, 309] width 14 height 21
type input "*"
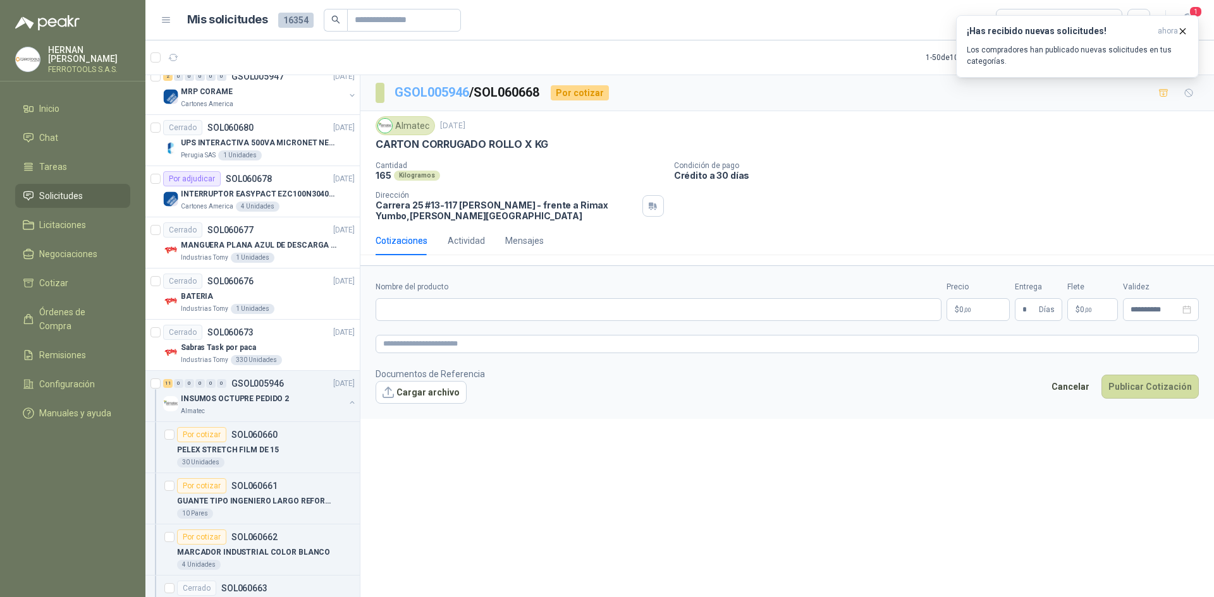
click at [434, 96] on link "GSOL005946" at bounding box center [431, 92] width 75 height 15
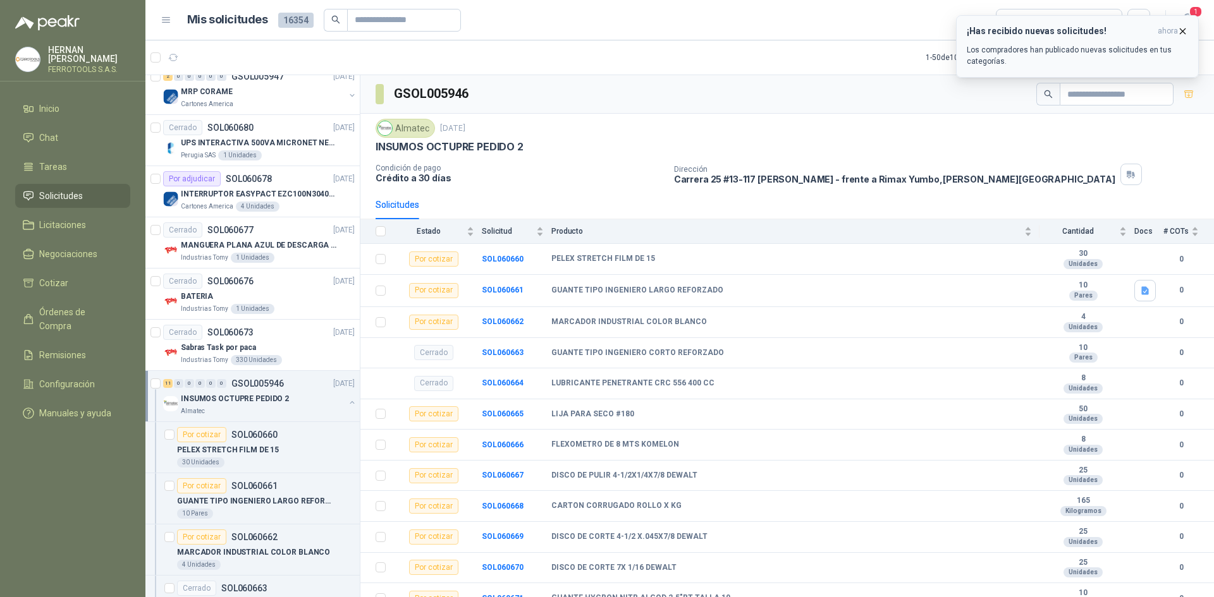
click at [1180, 31] on icon "button" at bounding box center [1182, 31] width 11 height 11
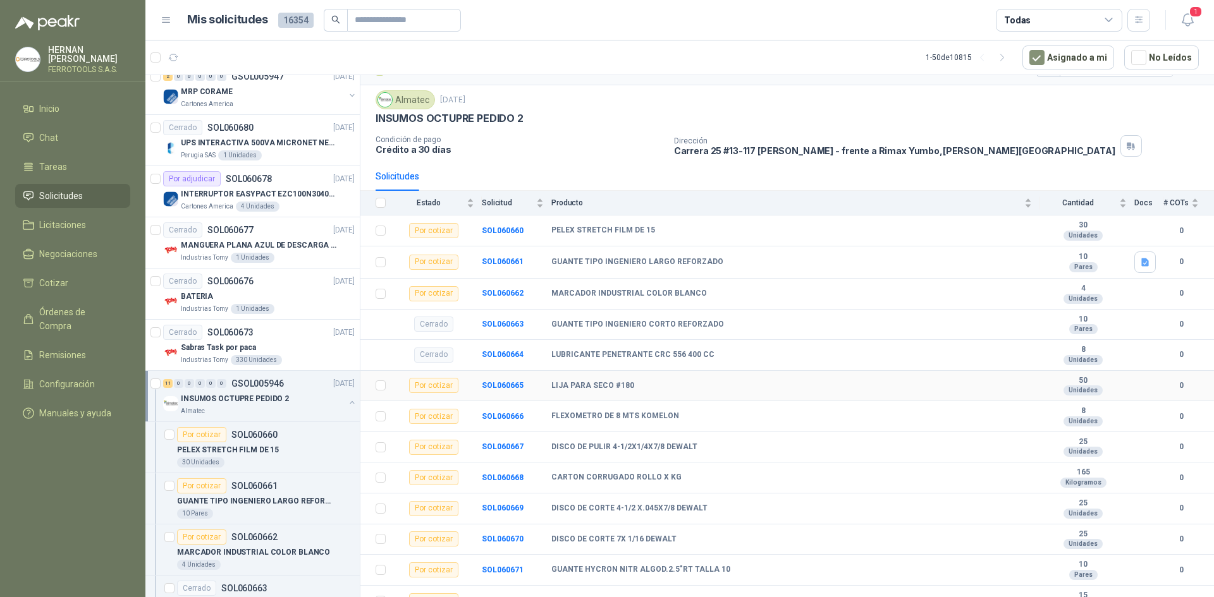
scroll to position [43, 0]
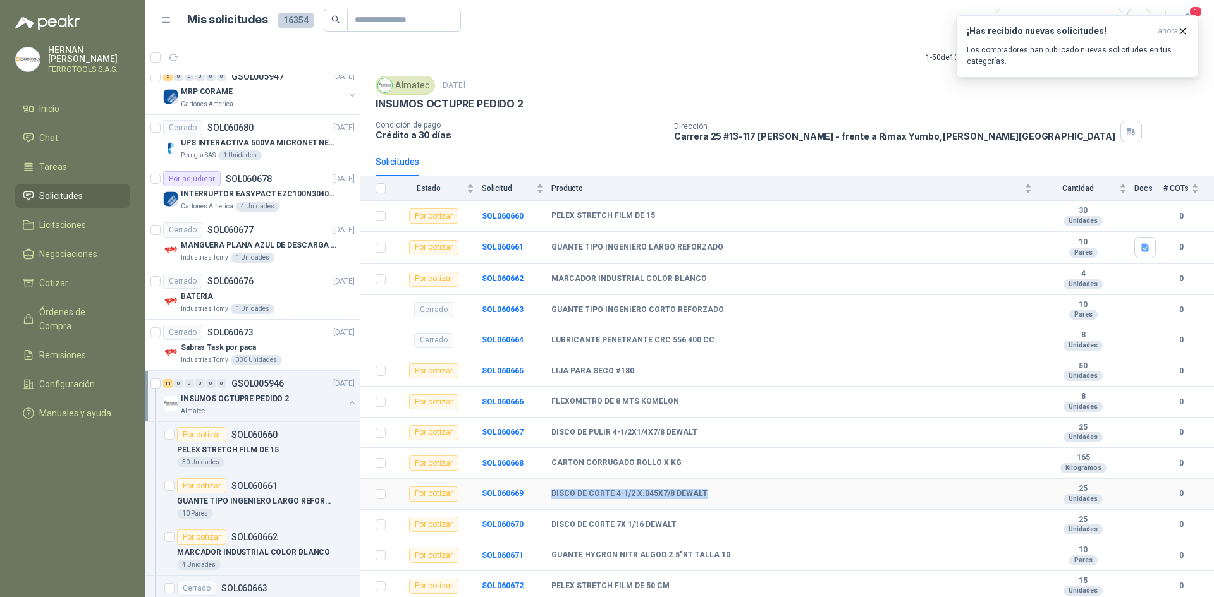
drag, startPoint x: 704, startPoint y: 492, endPoint x: 535, endPoint y: 492, distance: 169.4
click at [535, 492] on tr "Por cotizar SOL060669 DISCO DE CORTE 4-1/2 X.045X7/8 DEWALT 25 Unidades 0" at bounding box center [786, 494] width 853 height 31
copy tr "DISCO DE CORTE 4-1/2 X.045X7/8 DEWALT"
click at [334, 404] on div "INSUMOS OCTUPRE PEDIDO 2" at bounding box center [263, 398] width 164 height 15
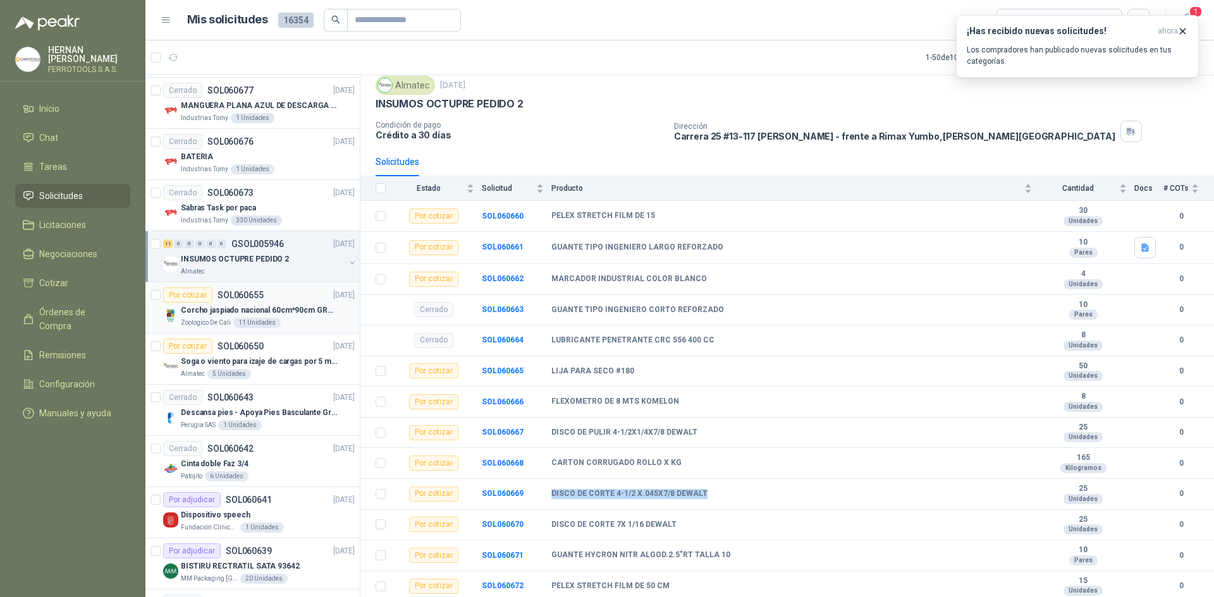
scroll to position [1442, 0]
